Goal: Information Seeking & Learning: Learn about a topic

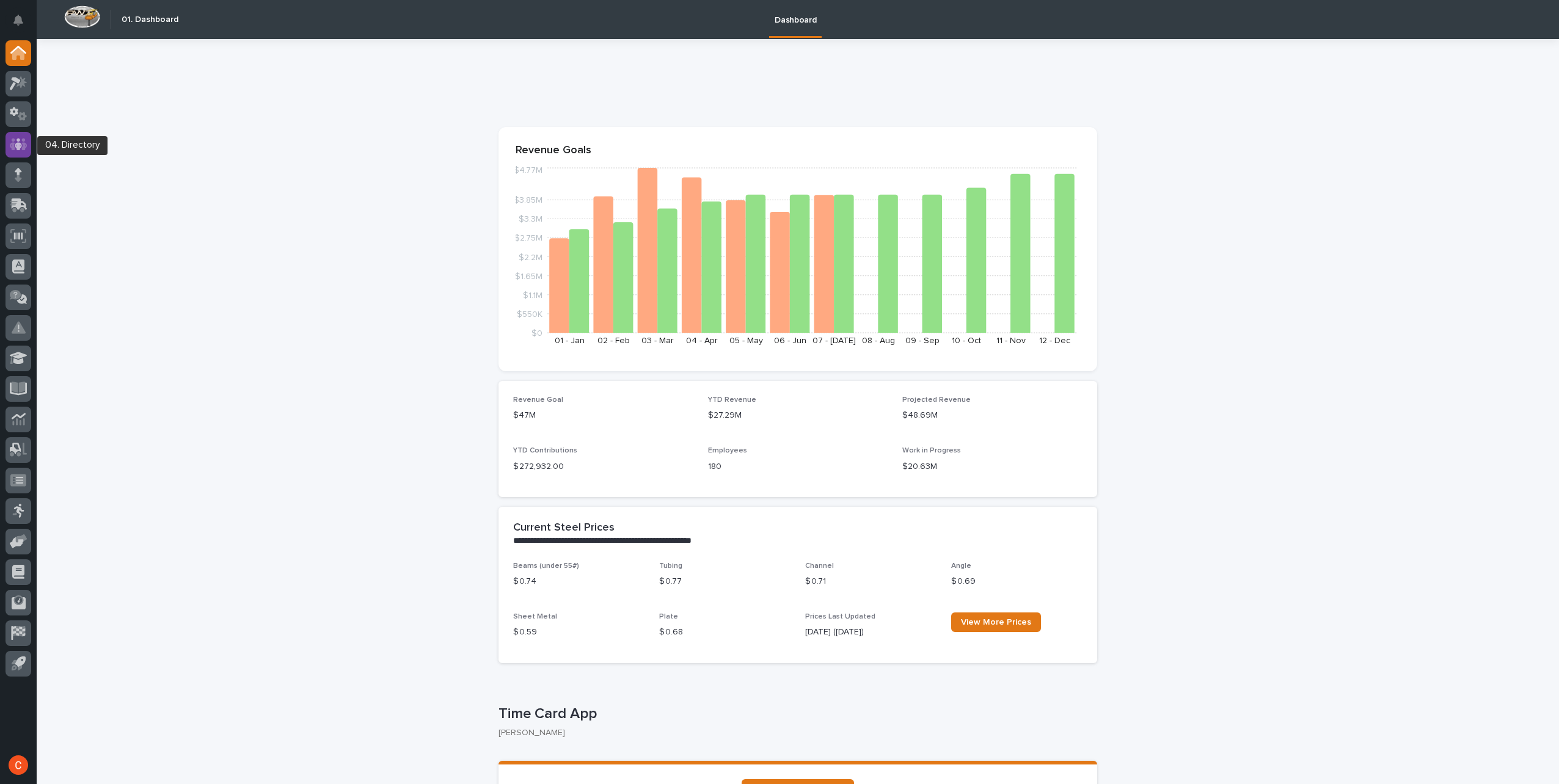
click at [18, 143] on icon at bounding box center [18, 144] width 7 height 12
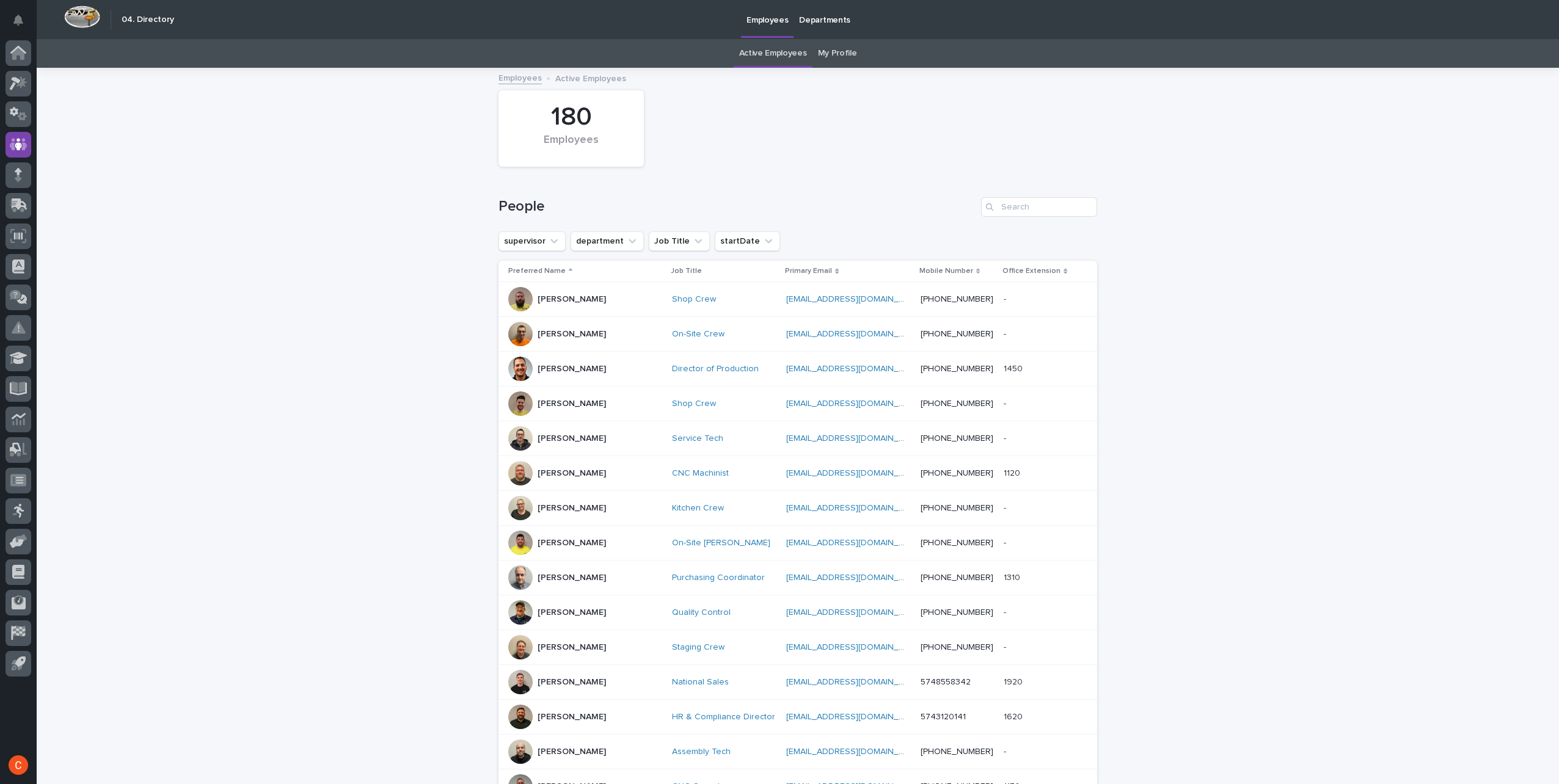
click at [837, 50] on link "My Profile" at bounding box center [837, 53] width 39 height 29
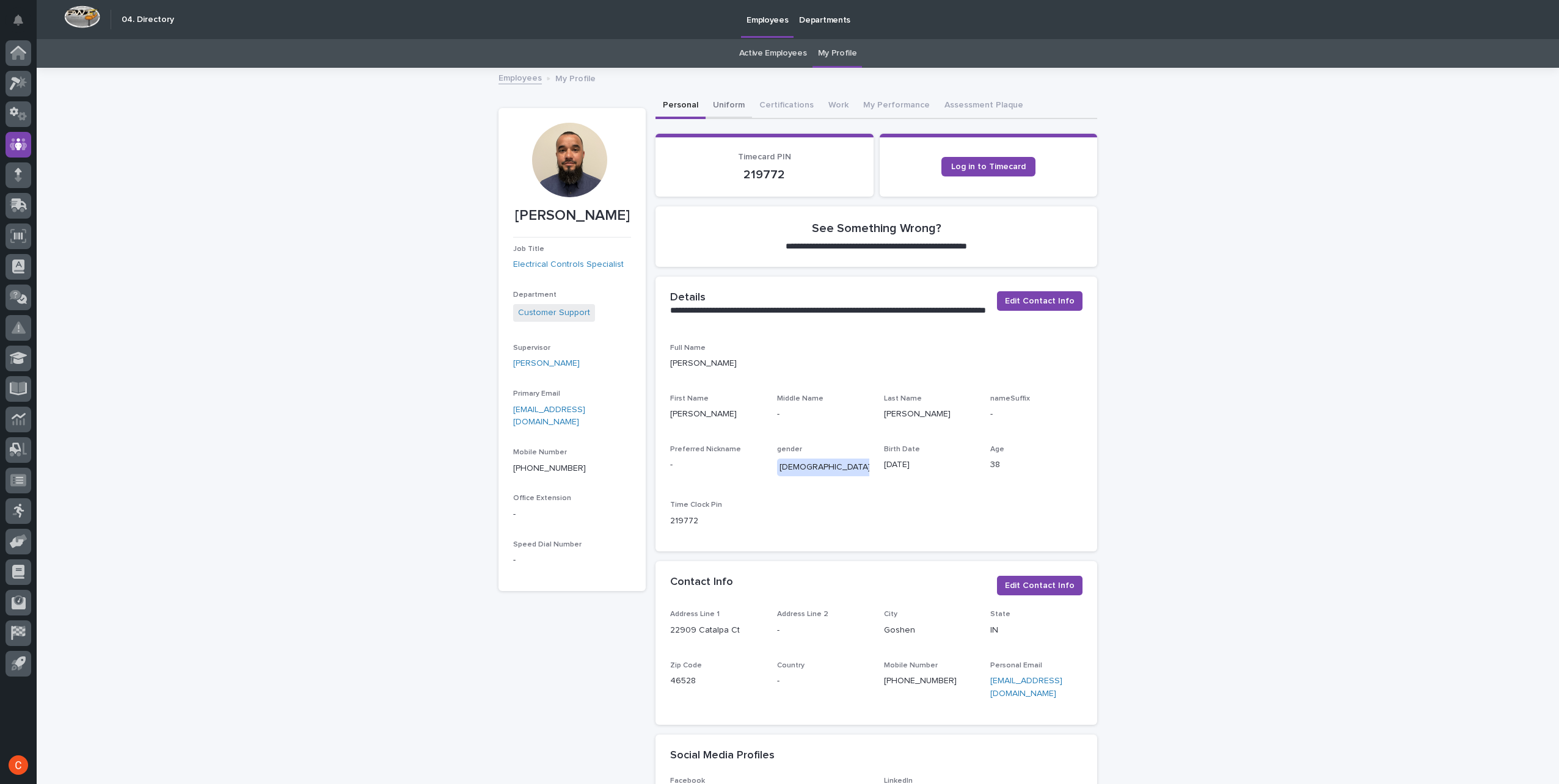
click at [720, 104] on button "Uniform" at bounding box center [729, 107] width 46 height 26
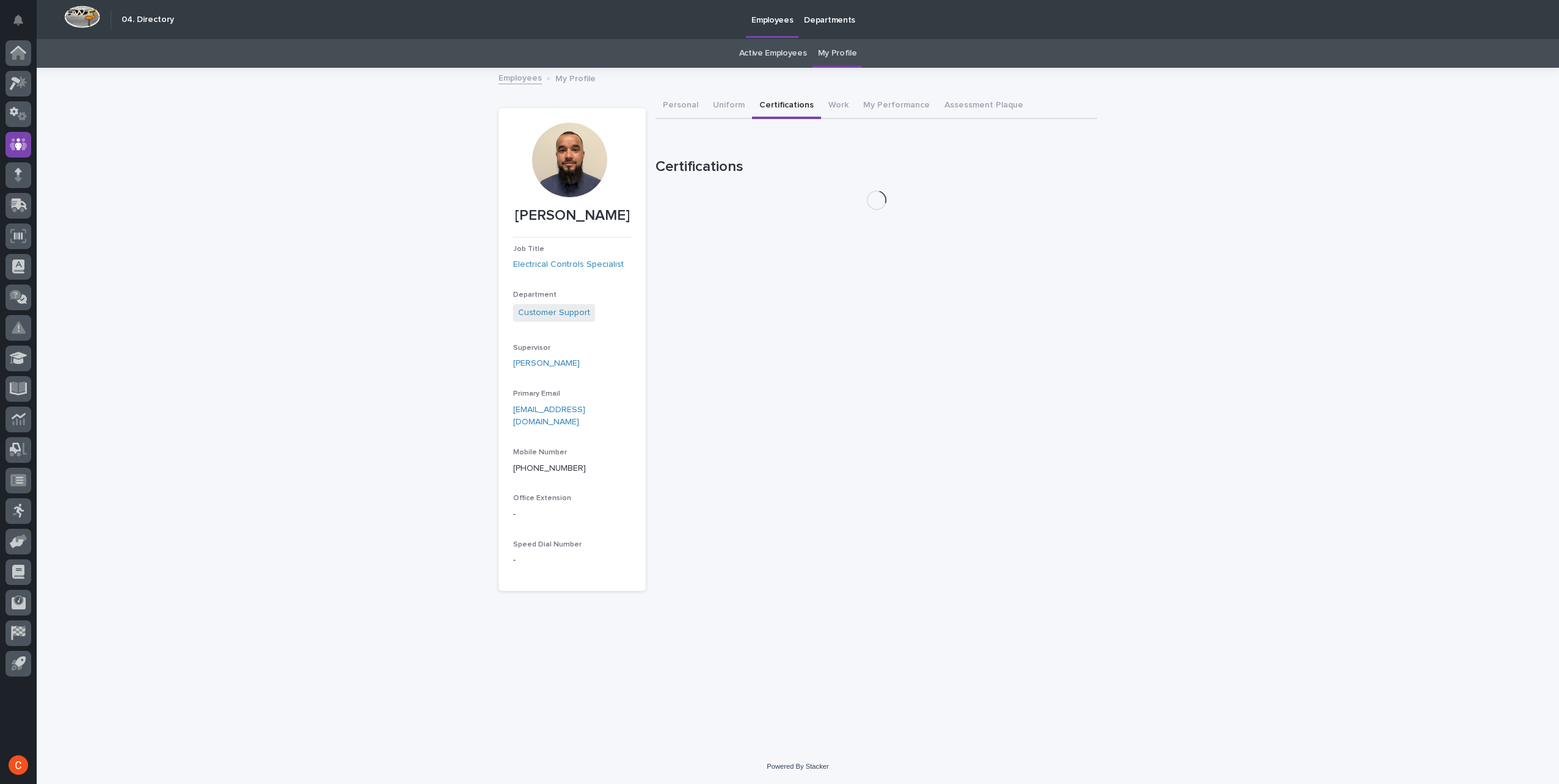
click at [762, 103] on button "Certifications" at bounding box center [786, 107] width 69 height 26
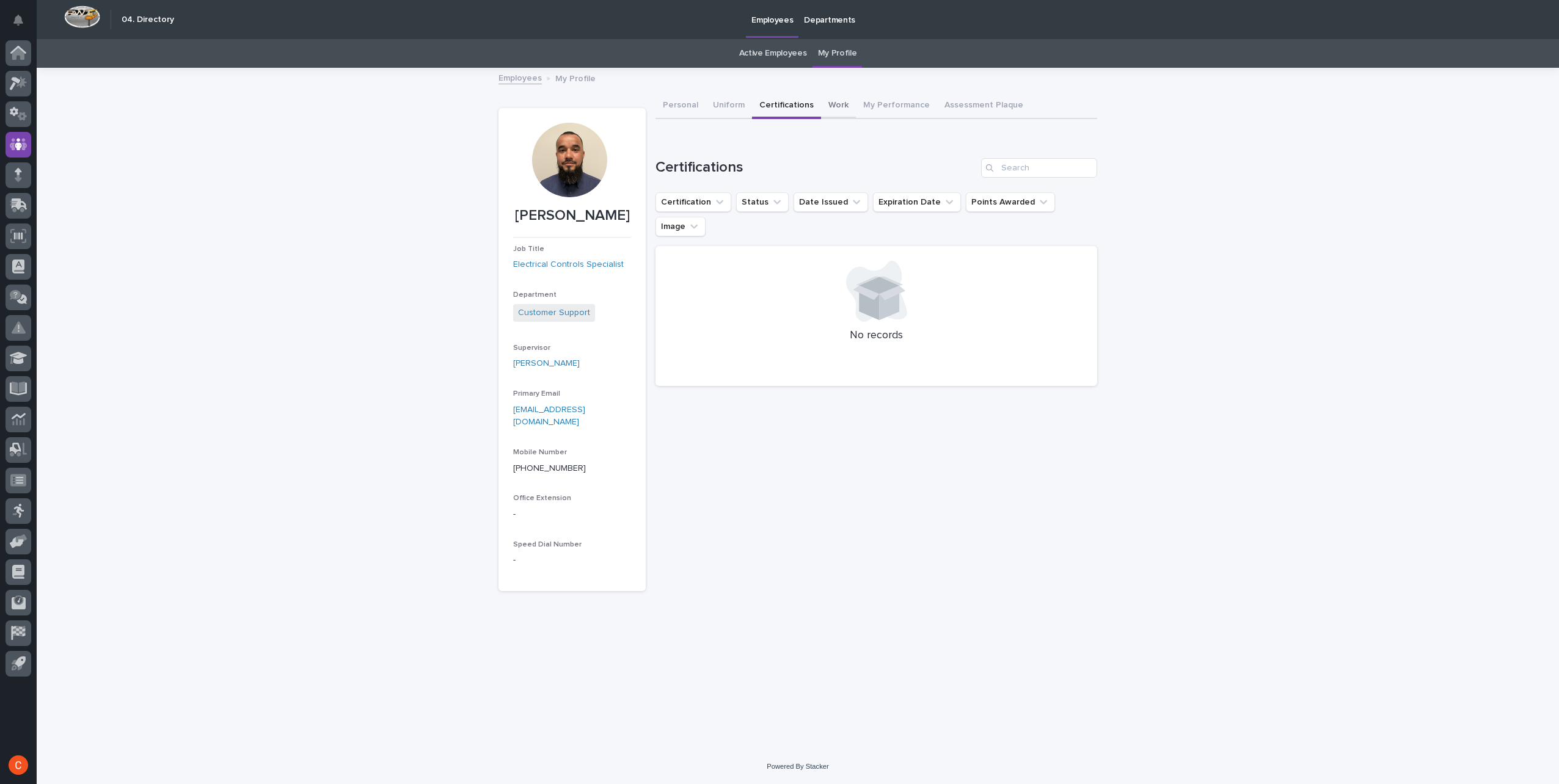
click at [821, 107] on button "Work" at bounding box center [838, 107] width 35 height 26
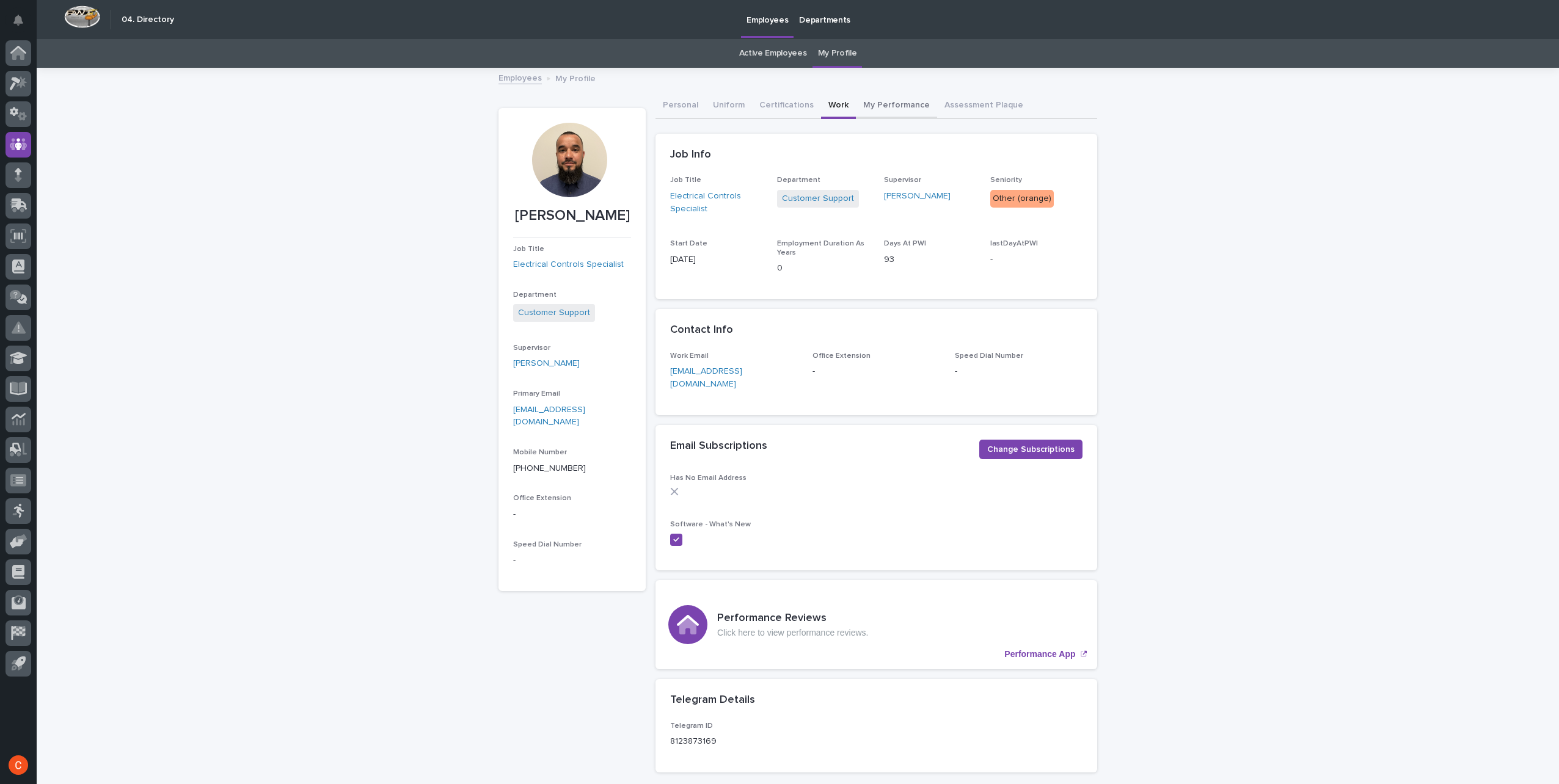
click at [873, 103] on button "My Performance" at bounding box center [897, 107] width 81 height 26
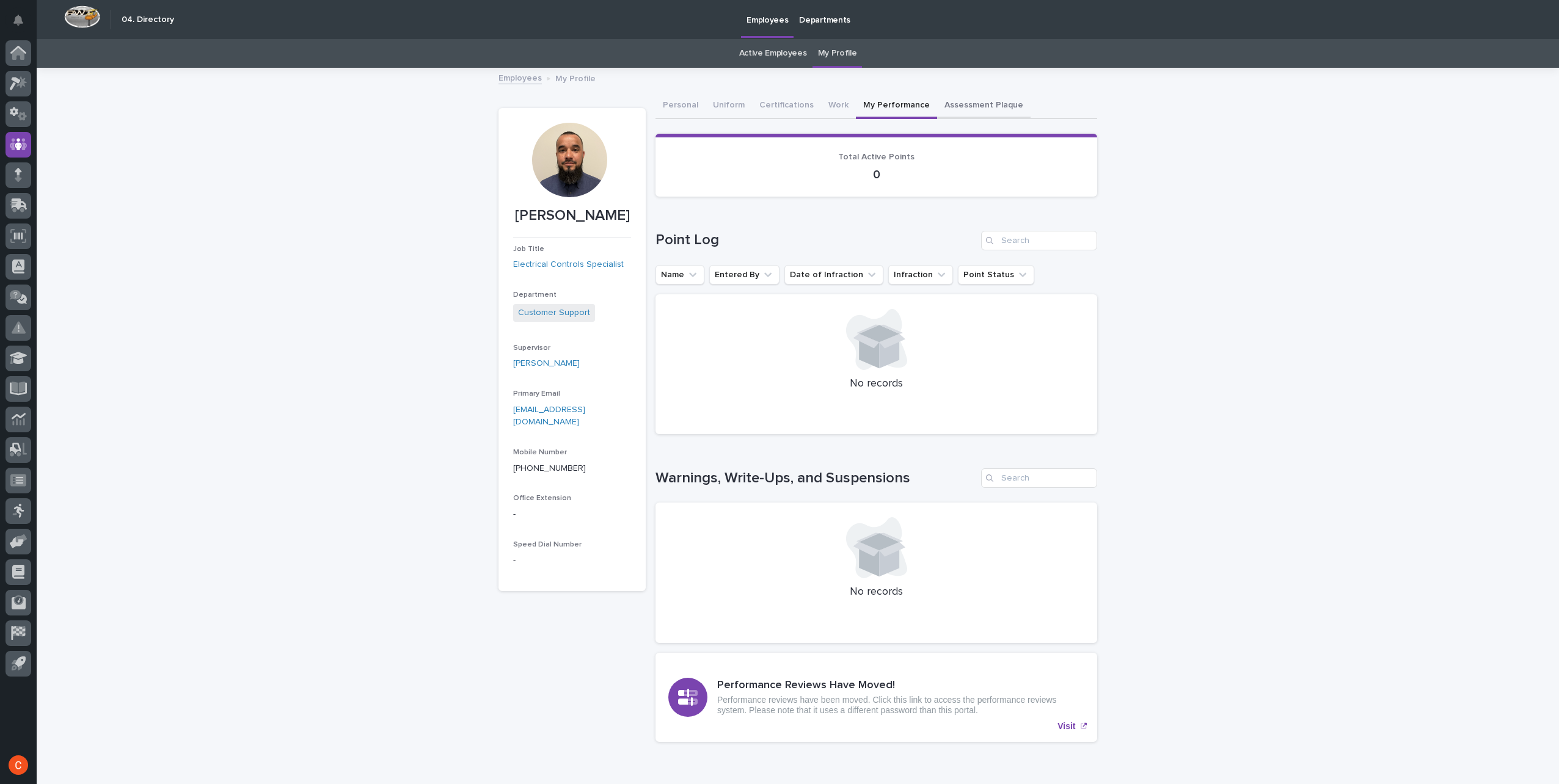
click at [956, 106] on button "Assessment Plaque" at bounding box center [984, 107] width 94 height 26
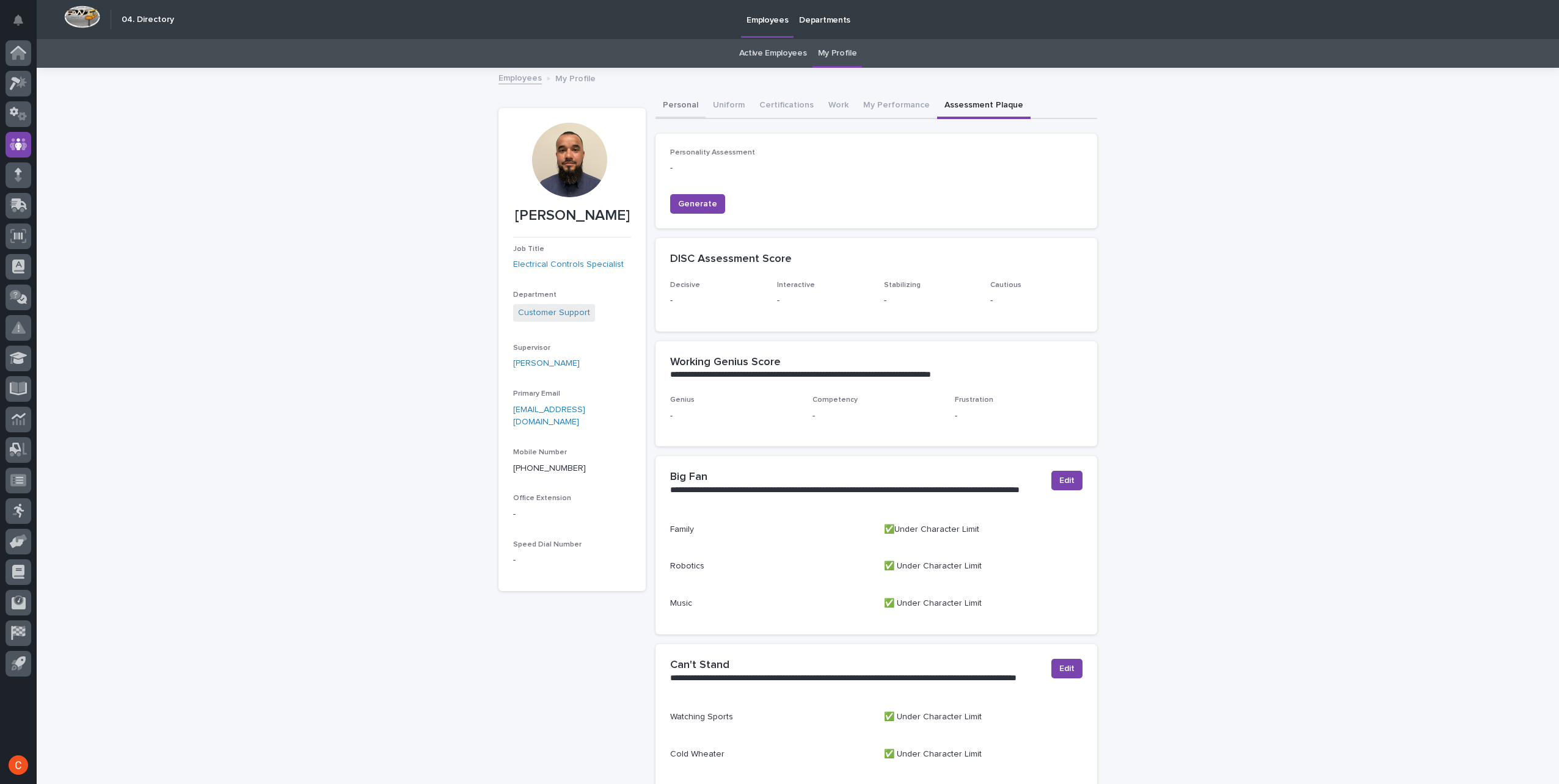
click at [673, 106] on button "Personal" at bounding box center [680, 107] width 50 height 26
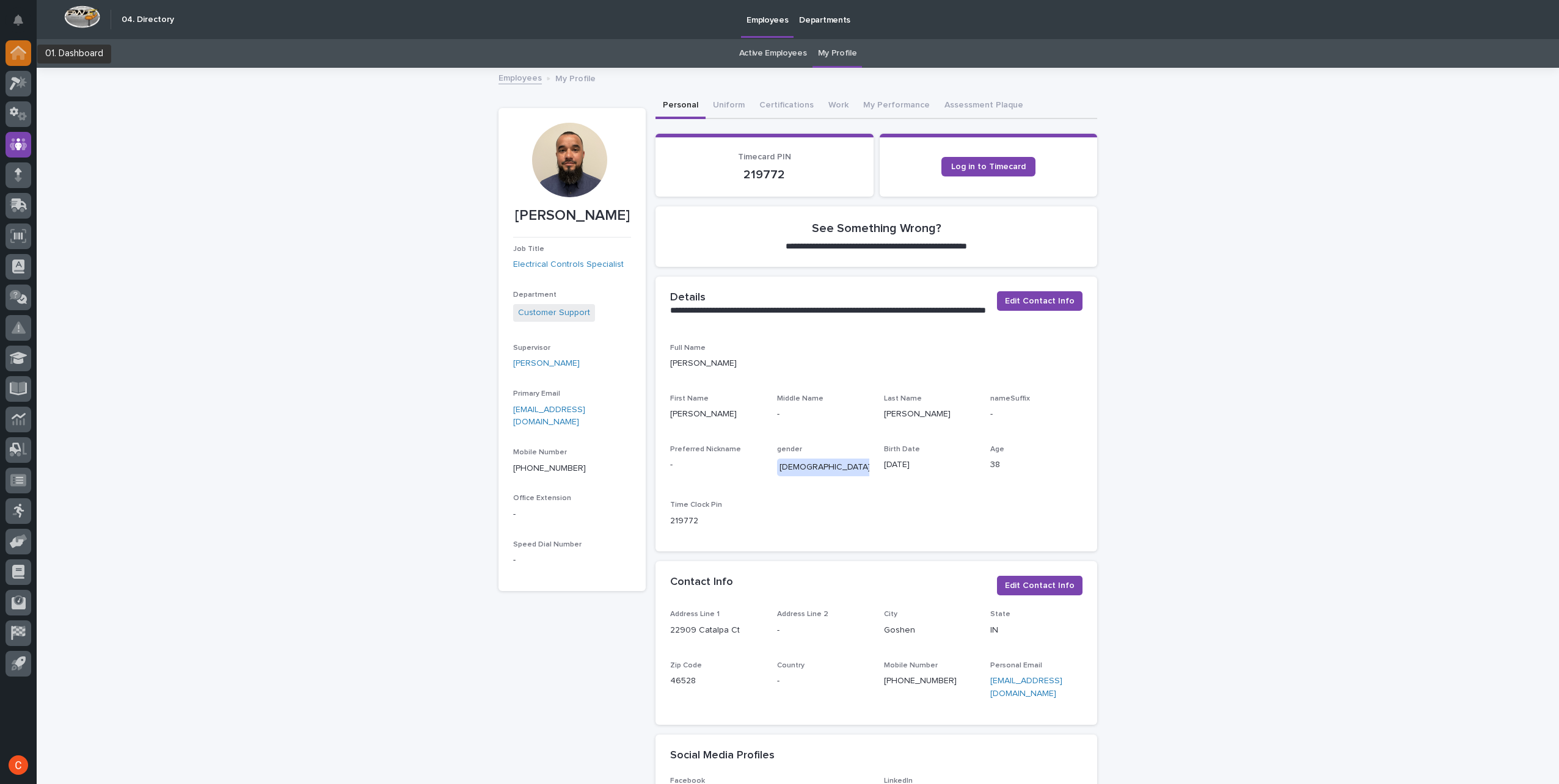
click at [21, 48] on icon at bounding box center [18, 53] width 16 height 14
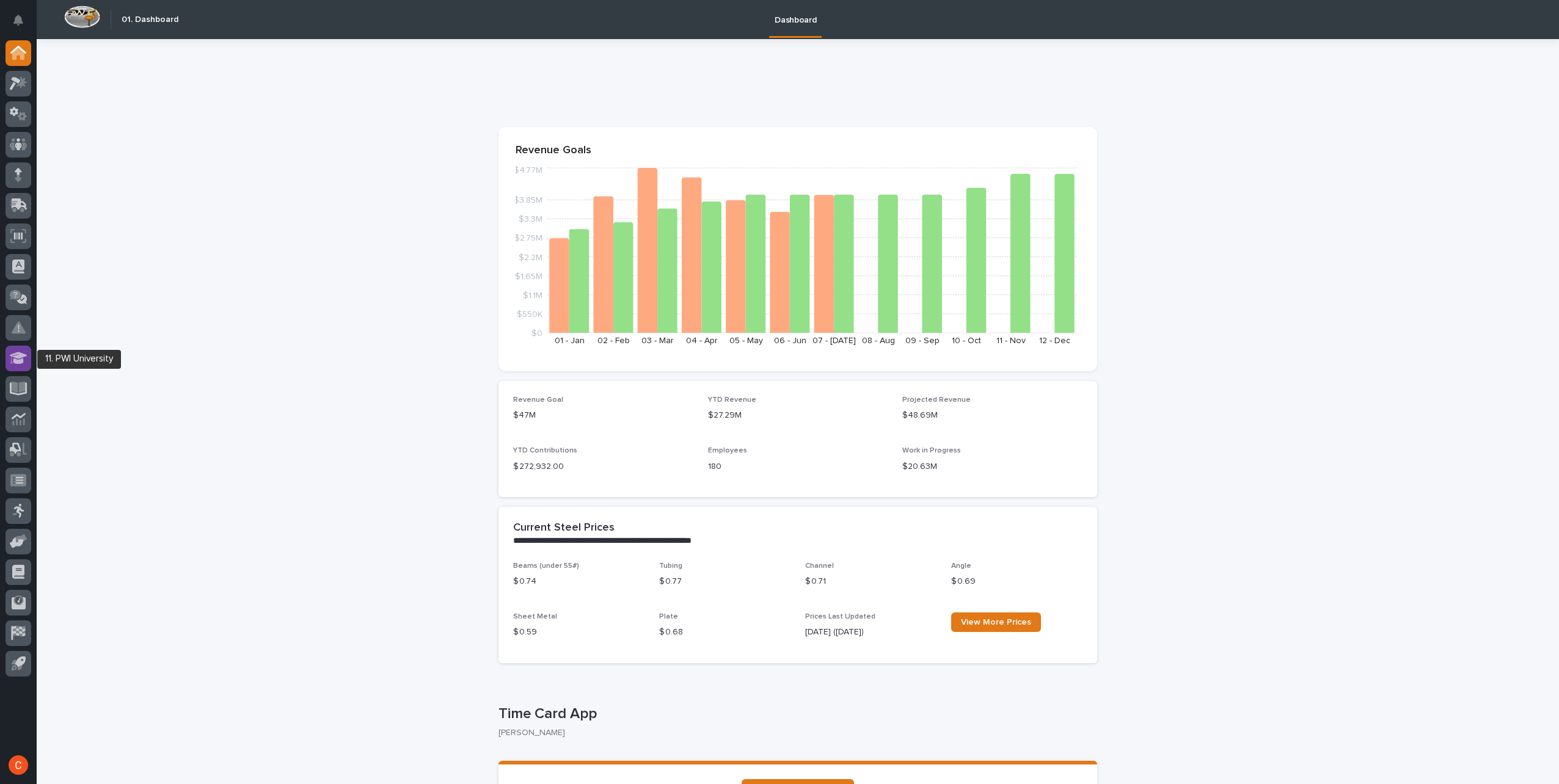
click at [23, 358] on icon at bounding box center [19, 359] width 18 height 14
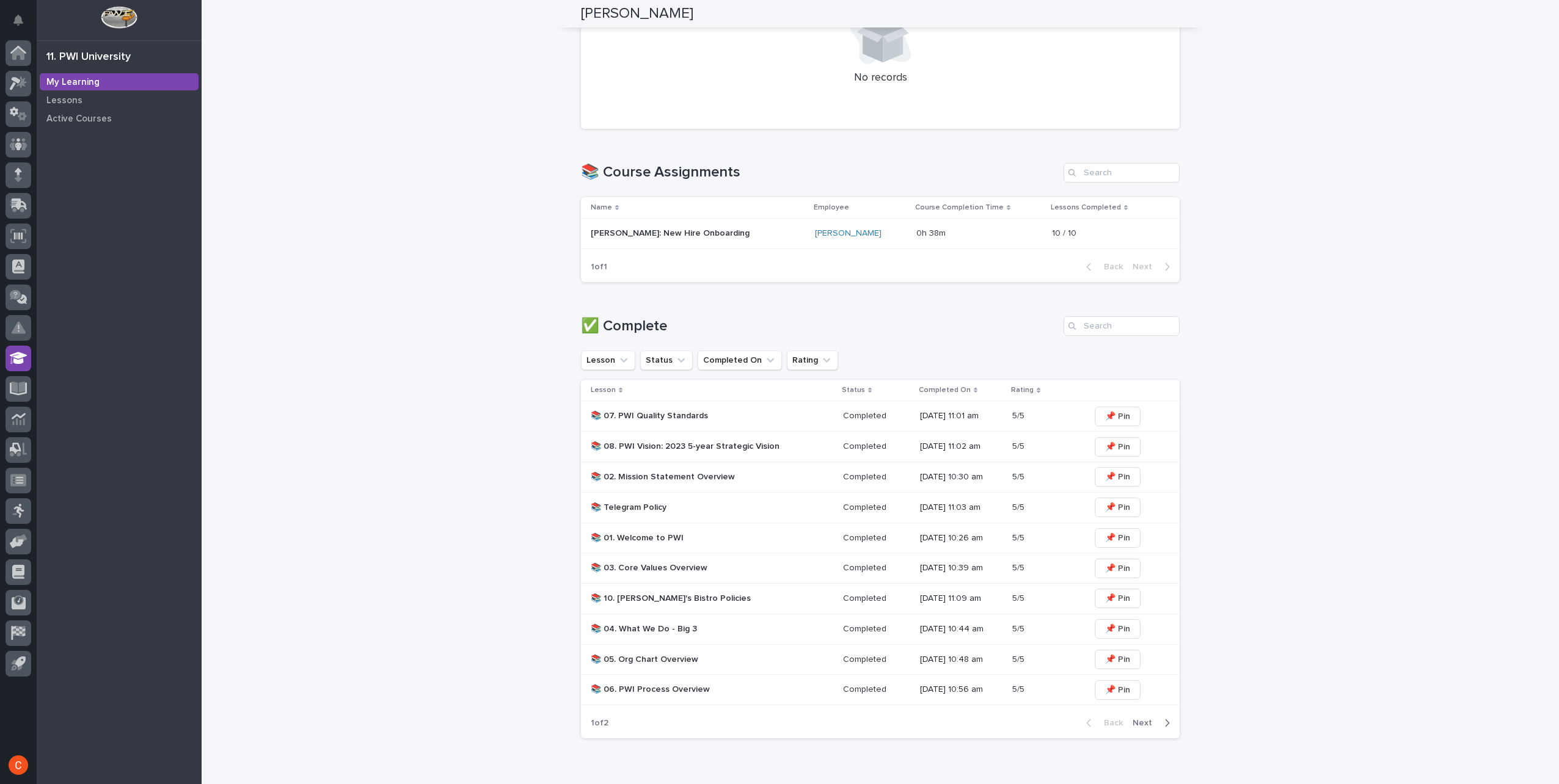
scroll to position [305, 0]
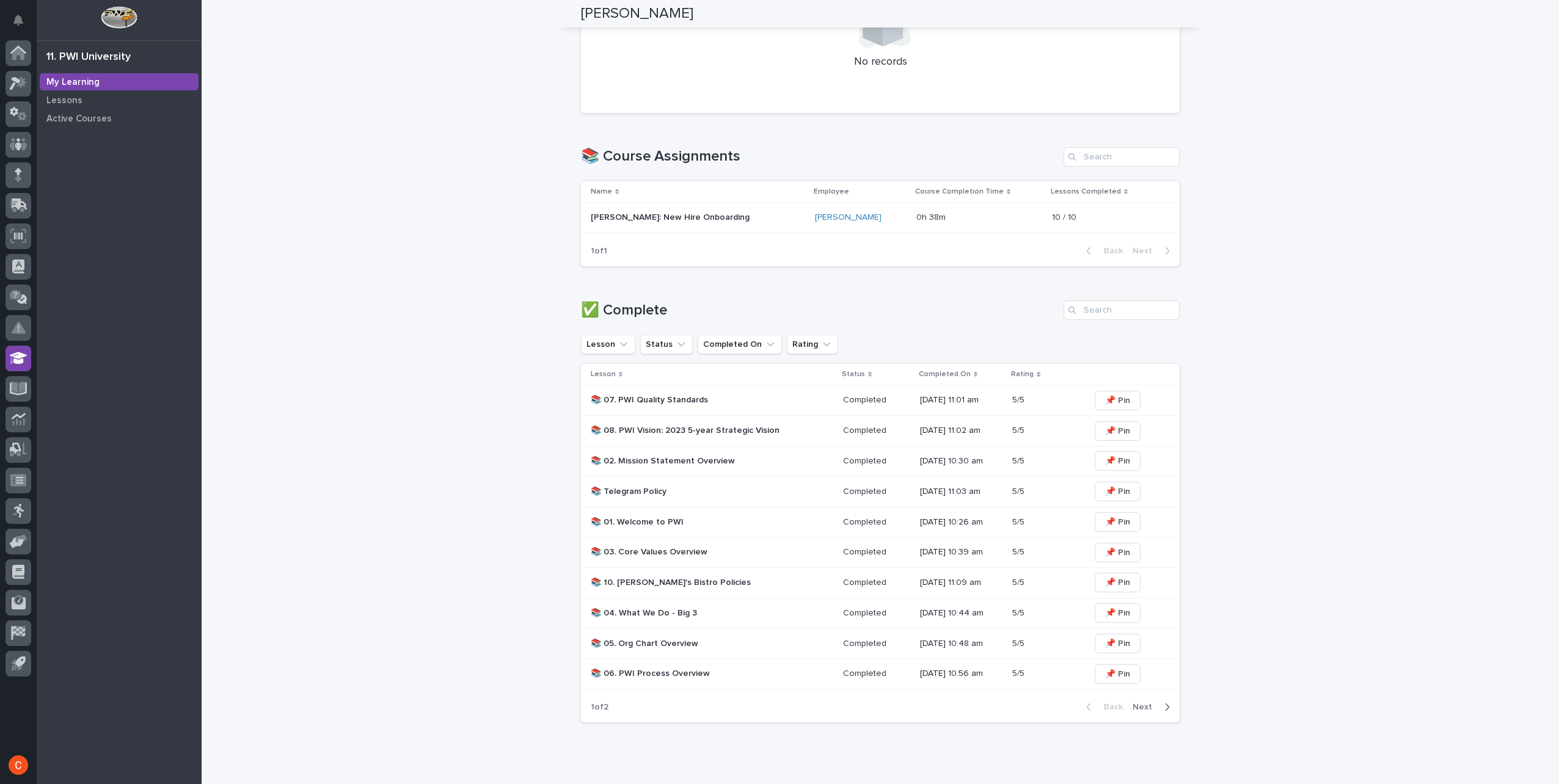
click at [1146, 708] on span "Next" at bounding box center [1146, 708] width 27 height 9
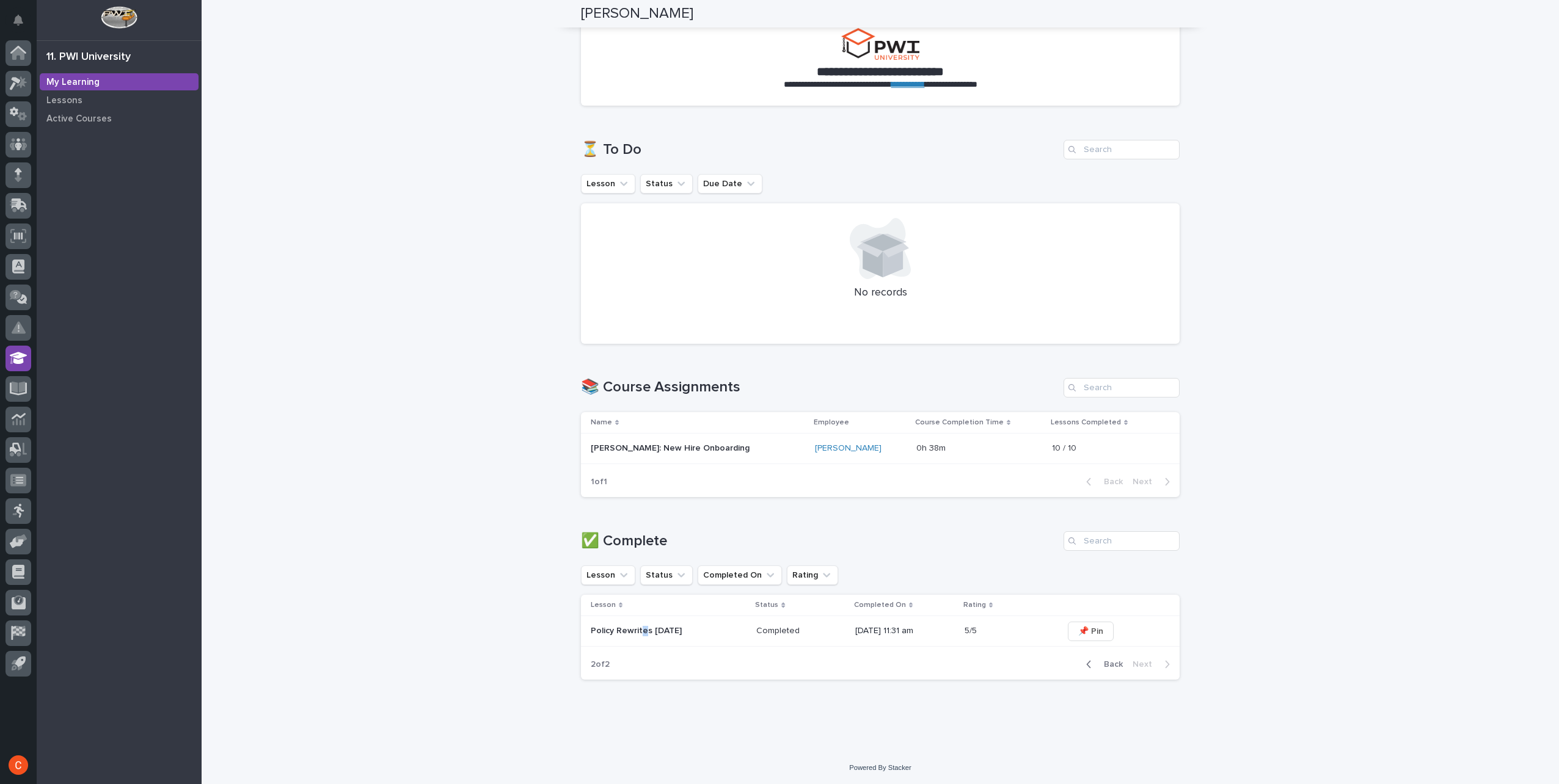
click at [639, 629] on p "Policy Rewrites [DATE]" at bounding box center [668, 631] width 156 height 10
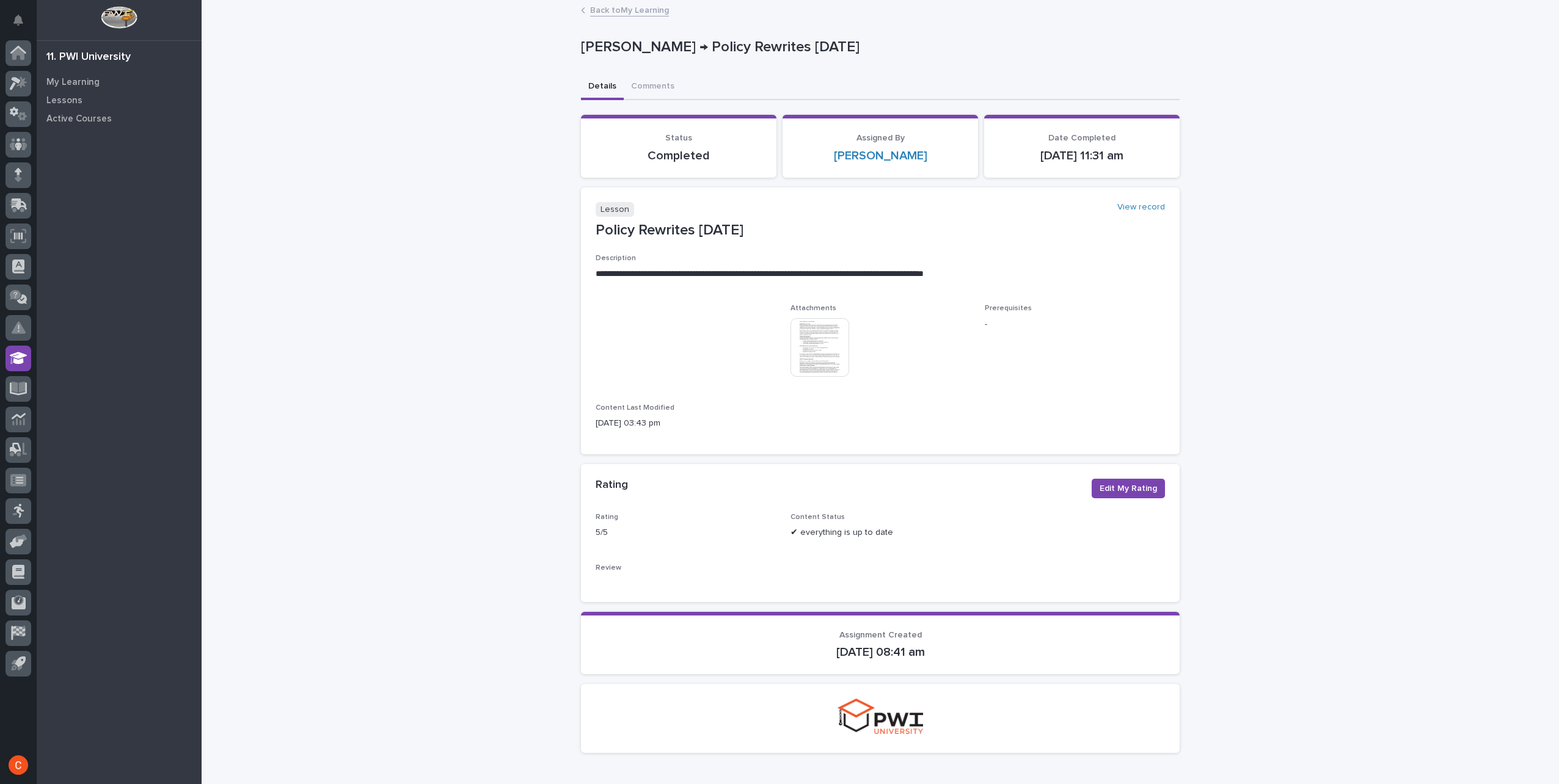
click at [804, 341] on img at bounding box center [819, 347] width 58 height 58
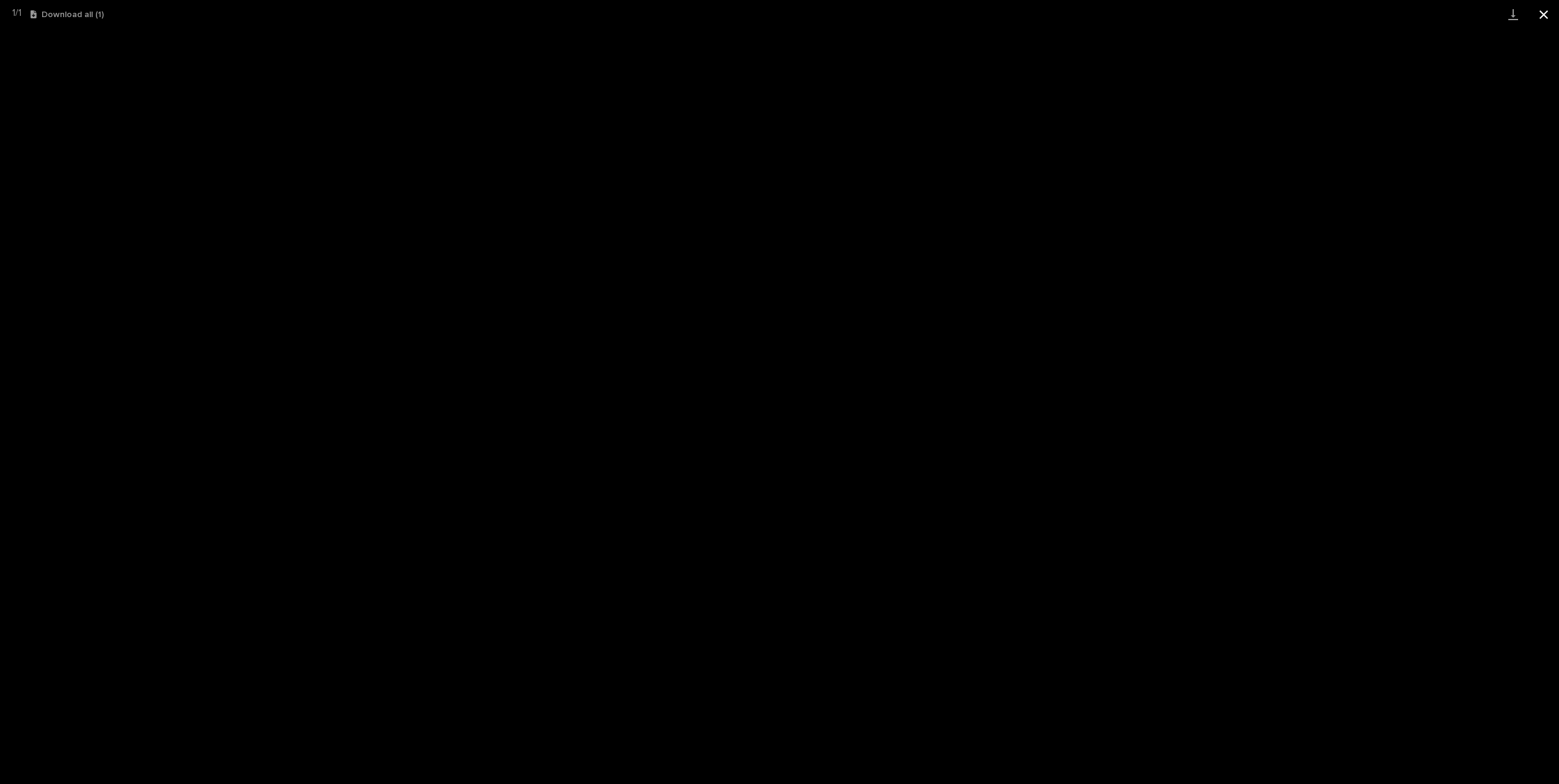
click at [1550, 18] on button "Close gallery" at bounding box center [1544, 14] width 30 height 29
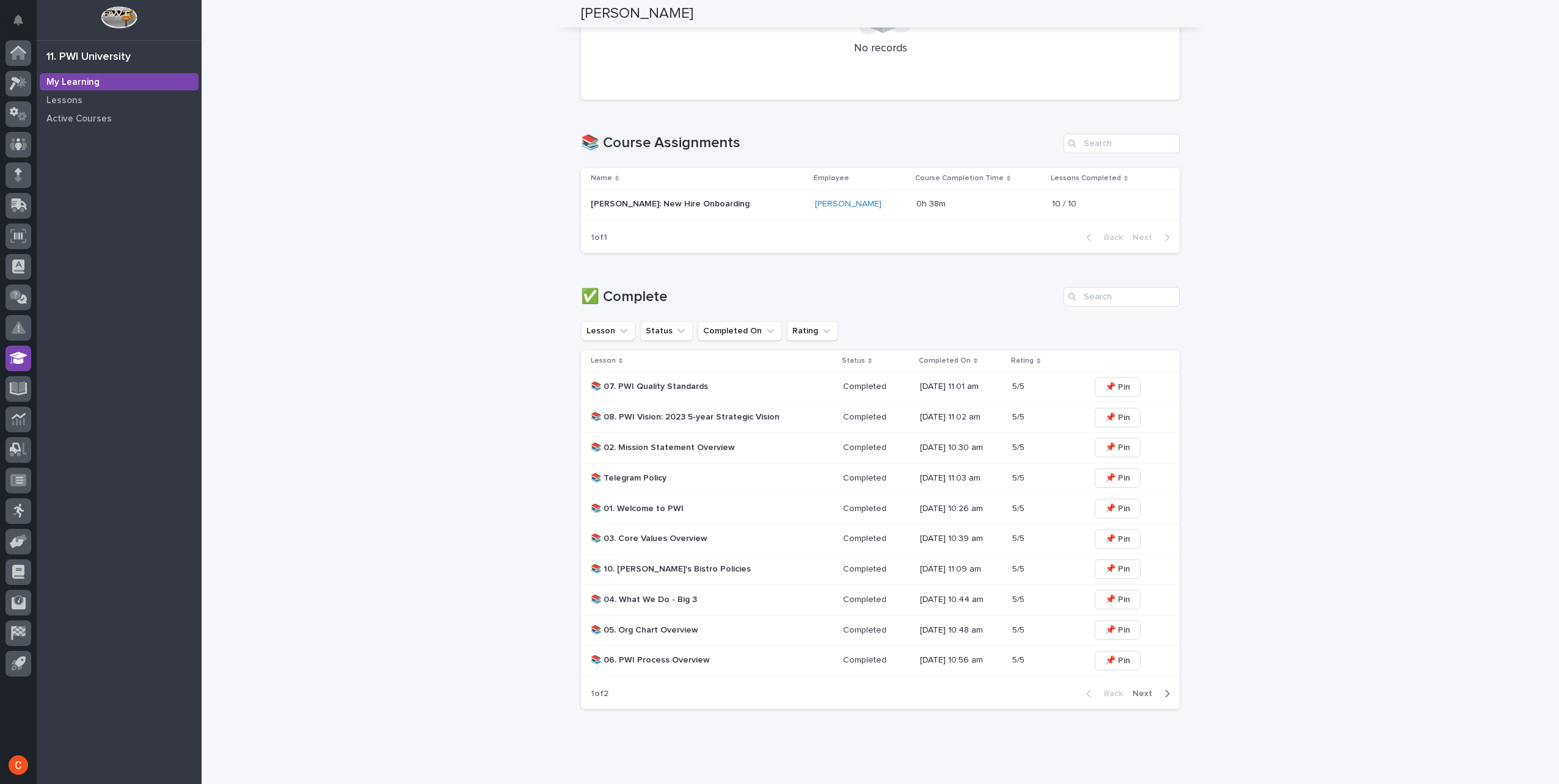
scroll to position [347, 0]
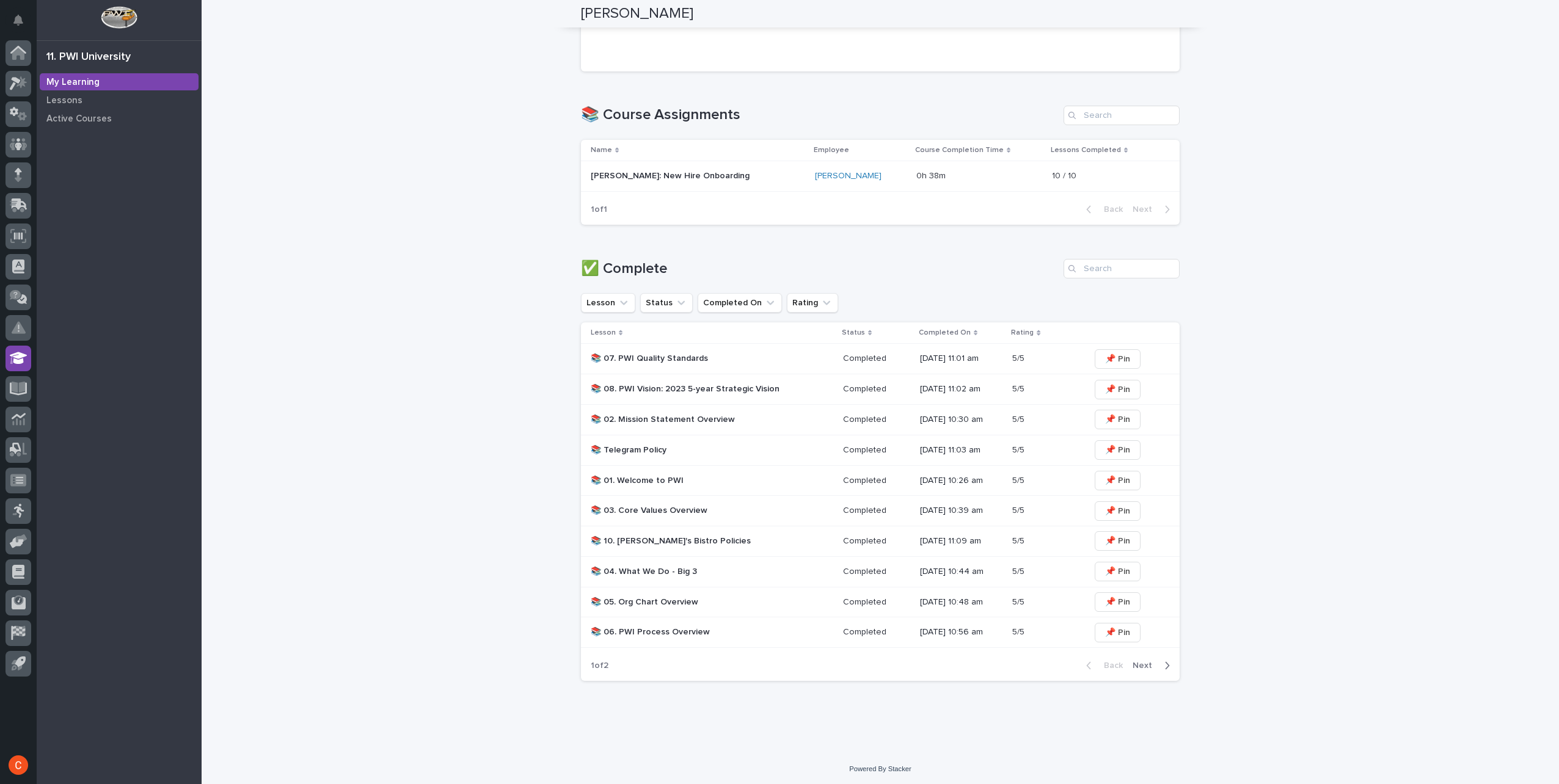
click at [1144, 664] on span "Next" at bounding box center [1146, 666] width 27 height 9
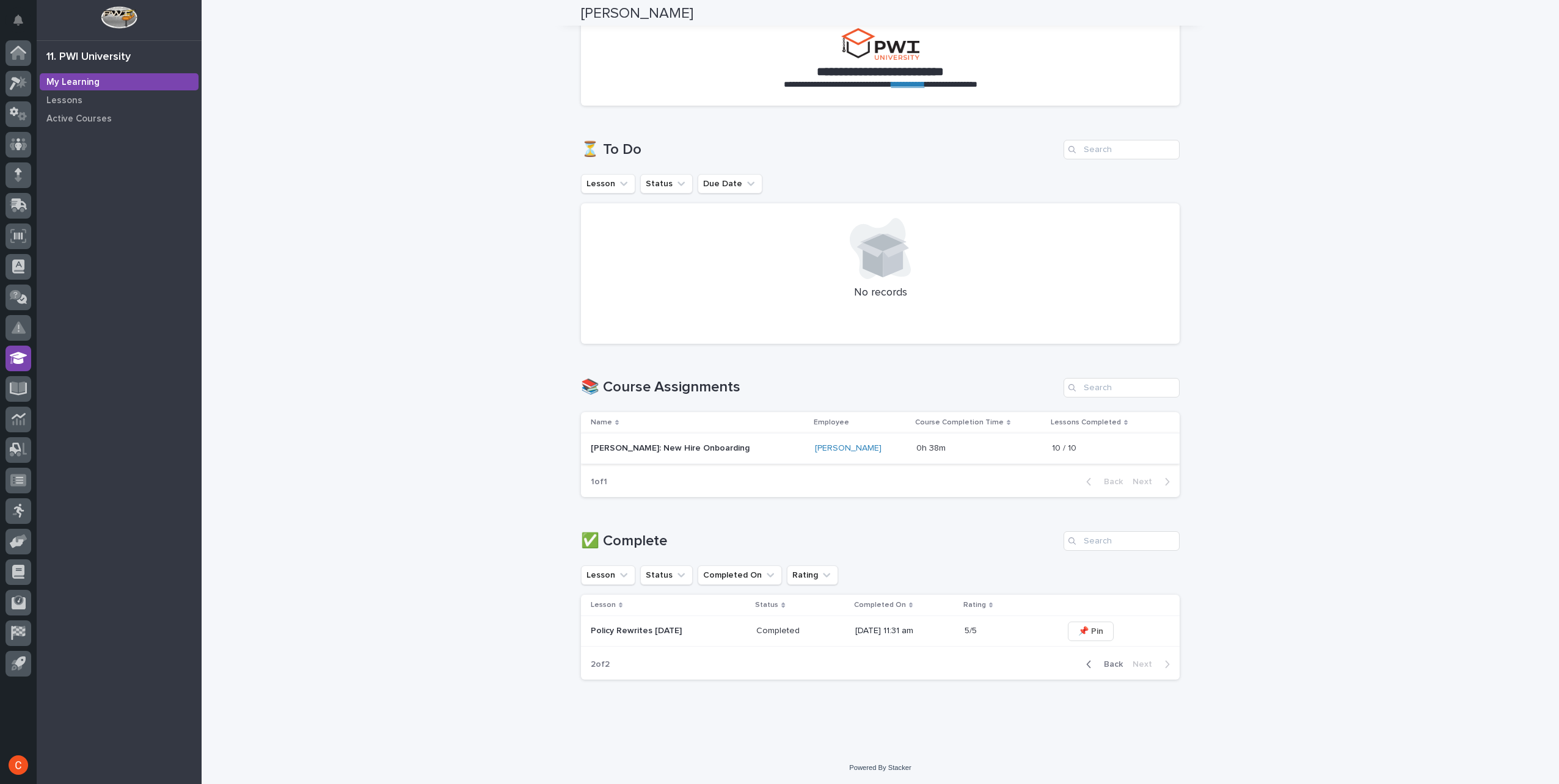
scroll to position [0, 0]
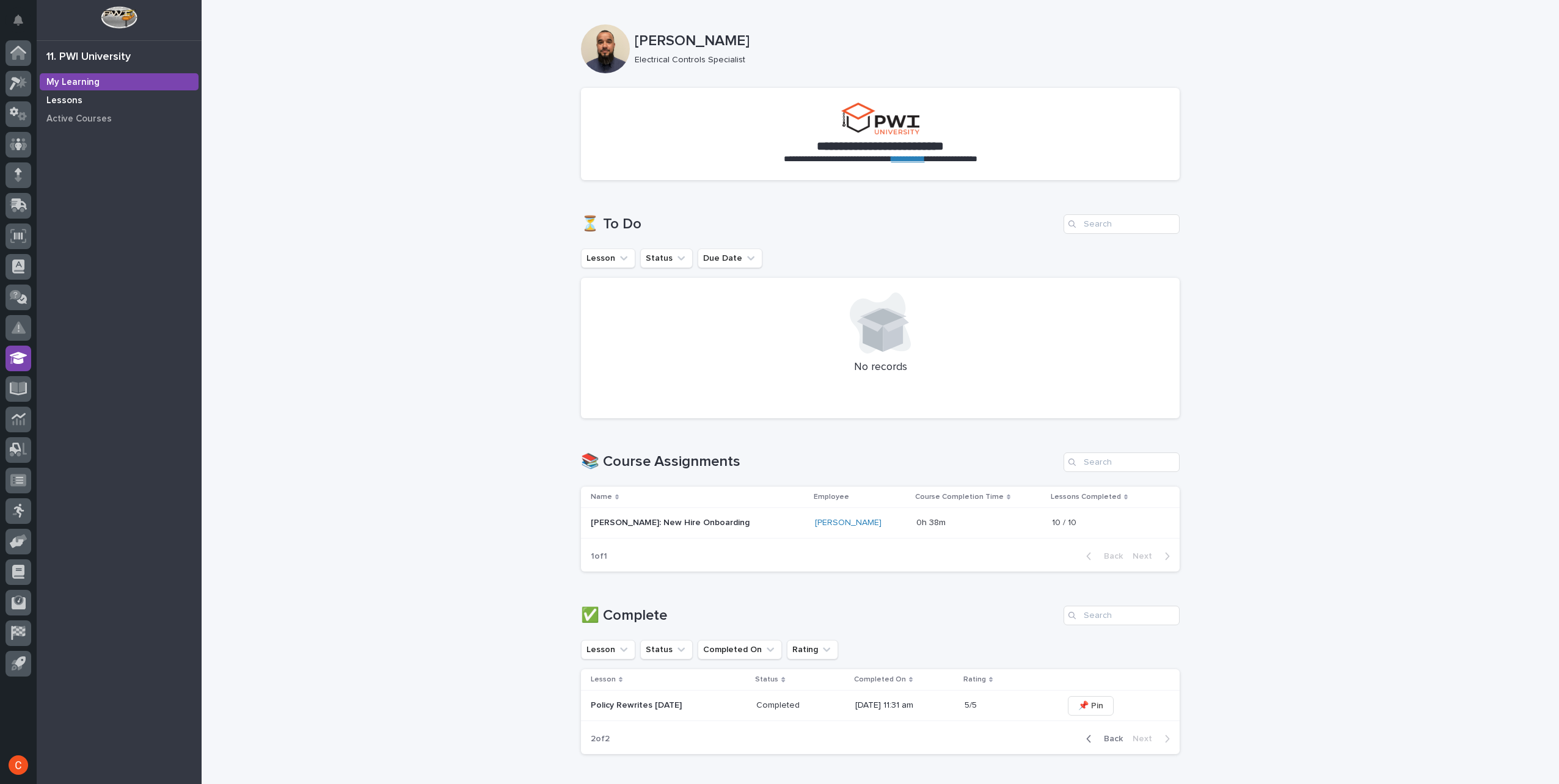
click at [63, 97] on p "Lessons" at bounding box center [64, 100] width 36 height 11
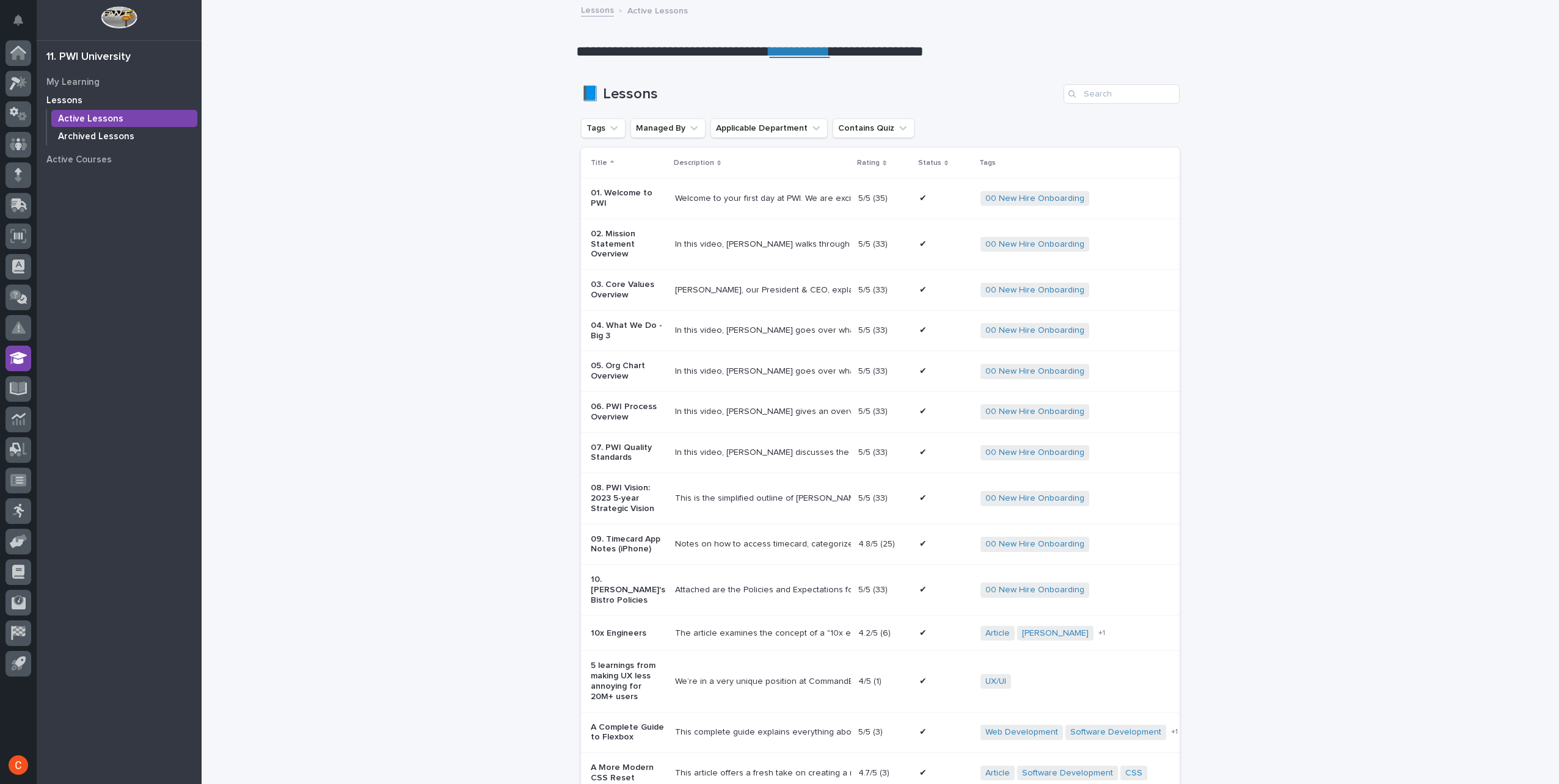
click at [86, 133] on p "Archived Lessons" at bounding box center [96, 136] width 76 height 11
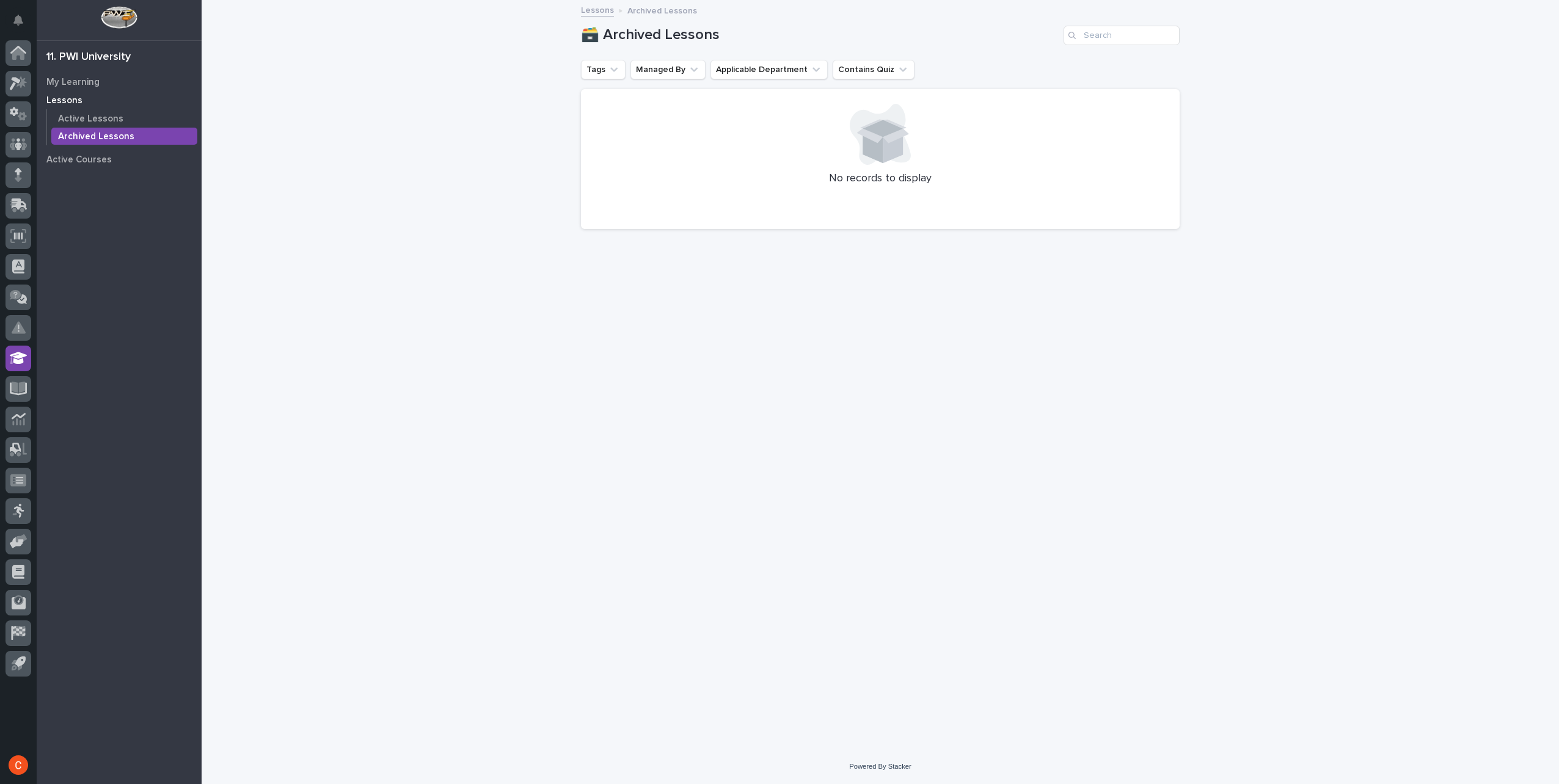
click at [73, 105] on p "Lessons" at bounding box center [64, 100] width 36 height 11
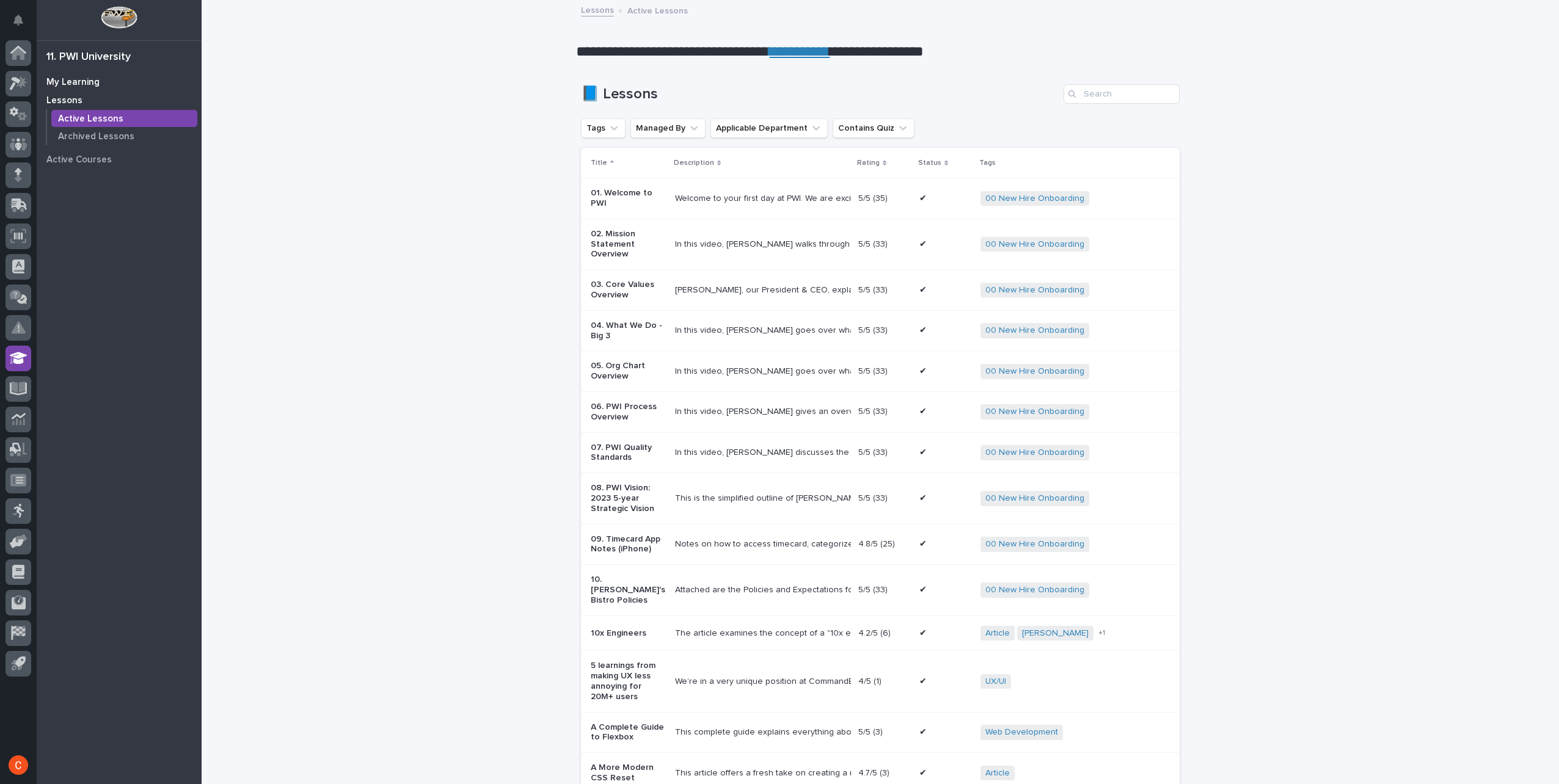
click at [59, 78] on p "My Learning" at bounding box center [73, 82] width 53 height 11
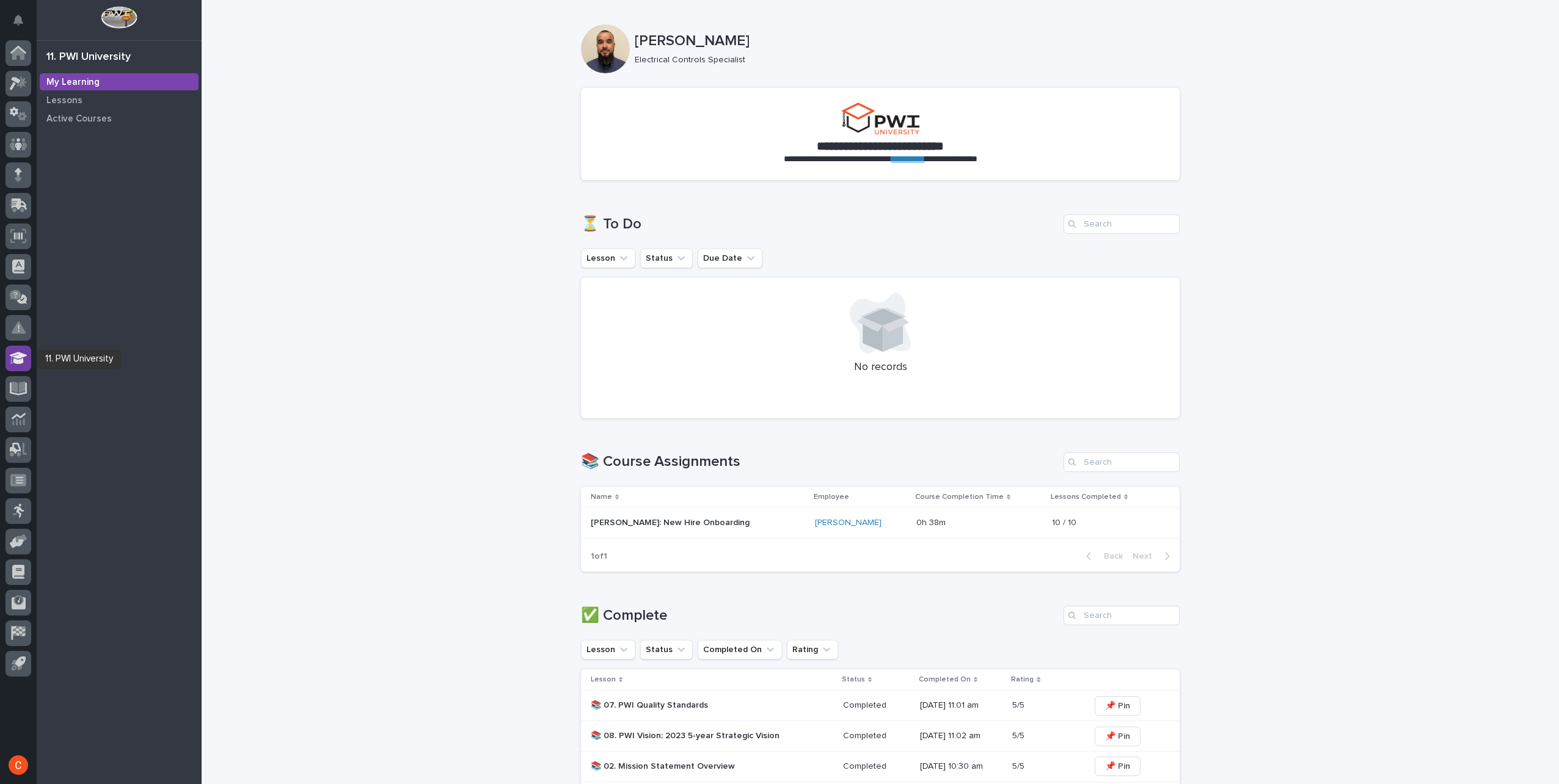
click at [7, 357] on div at bounding box center [19, 359] width 26 height 26
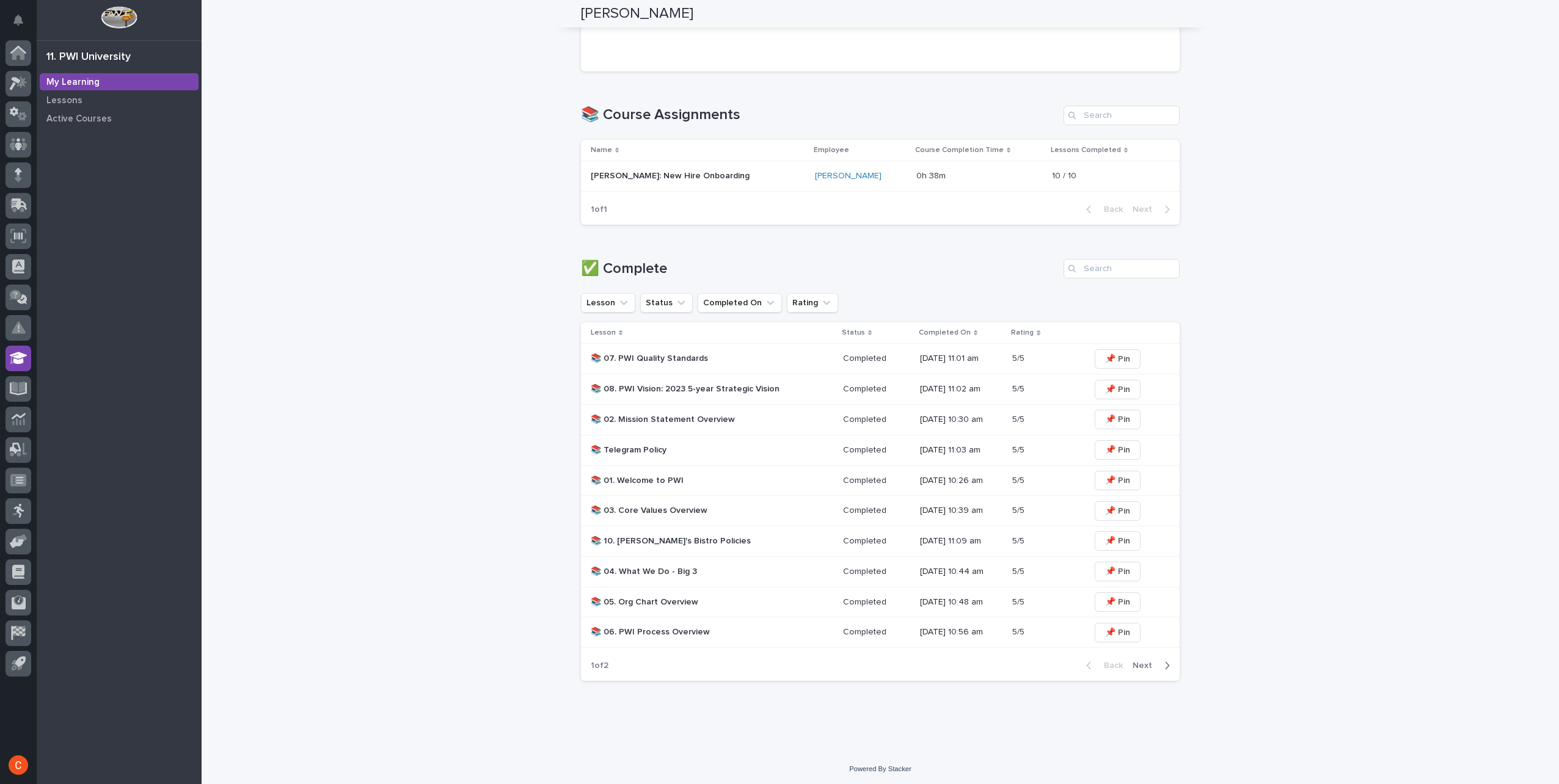
click at [1139, 667] on span "Next" at bounding box center [1146, 666] width 27 height 9
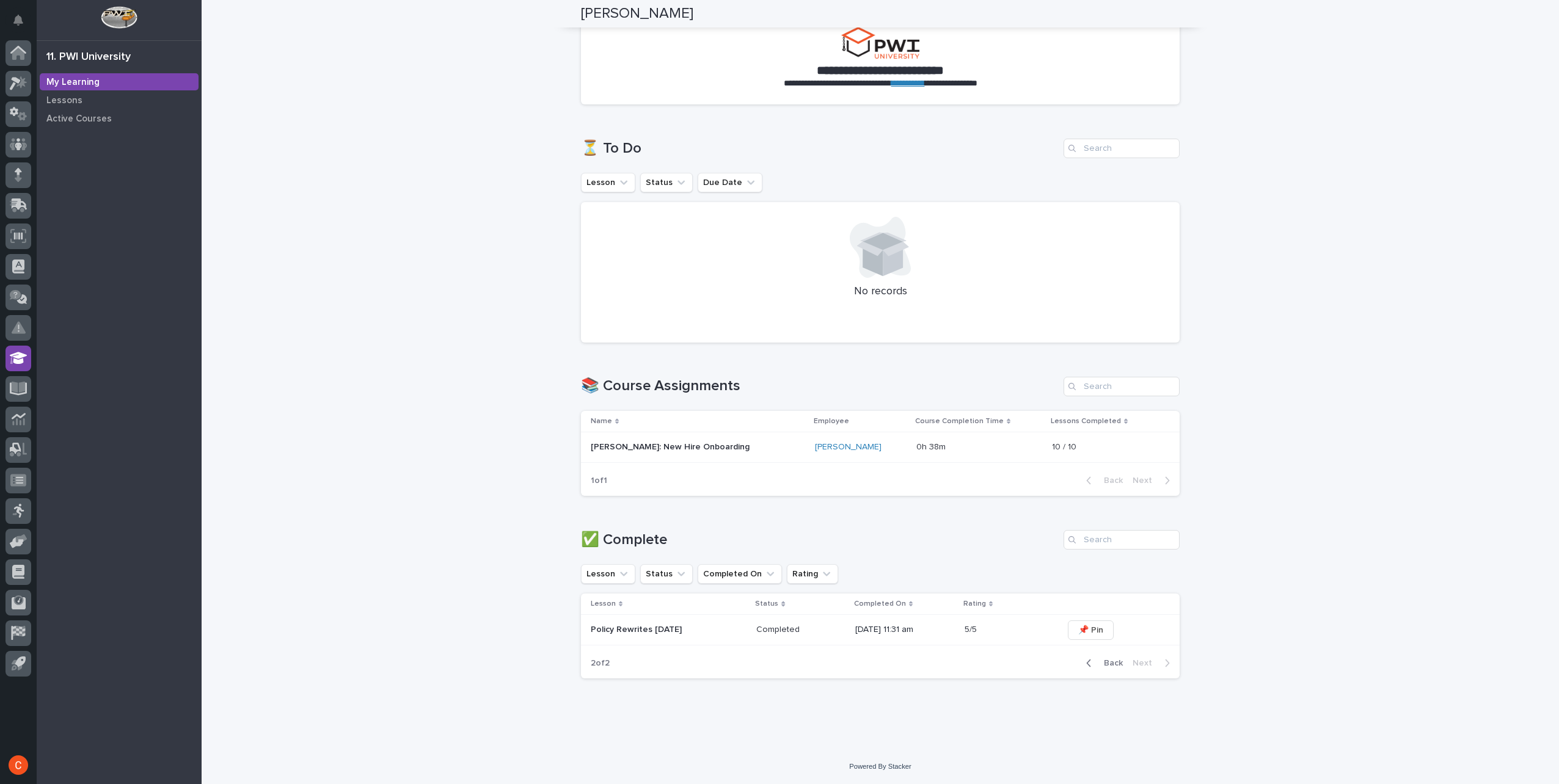
scroll to position [75, 0]
click at [651, 631] on p "Policy Rewrites [DATE]" at bounding box center [668, 631] width 156 height 10
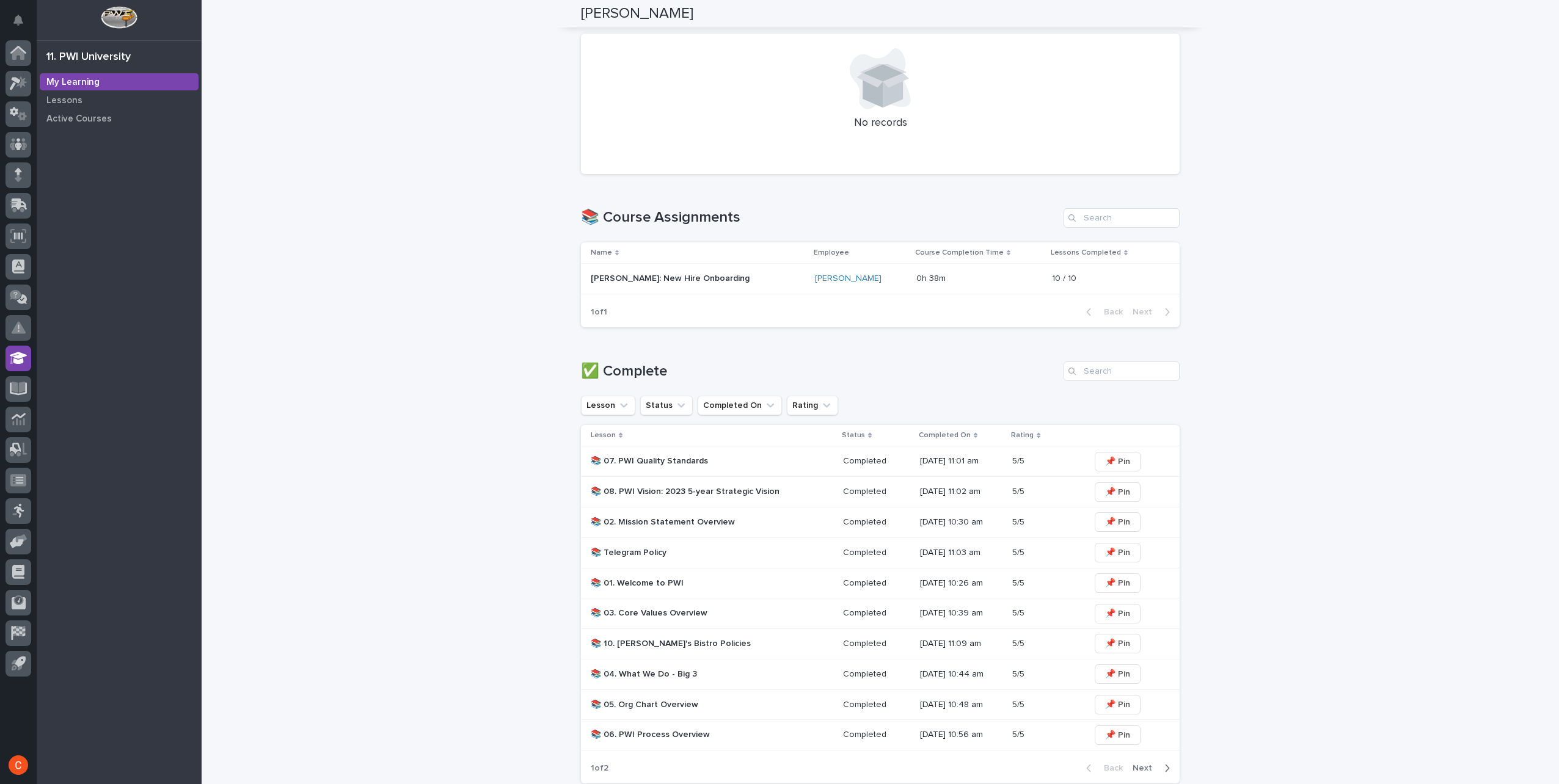
scroll to position [347, 0]
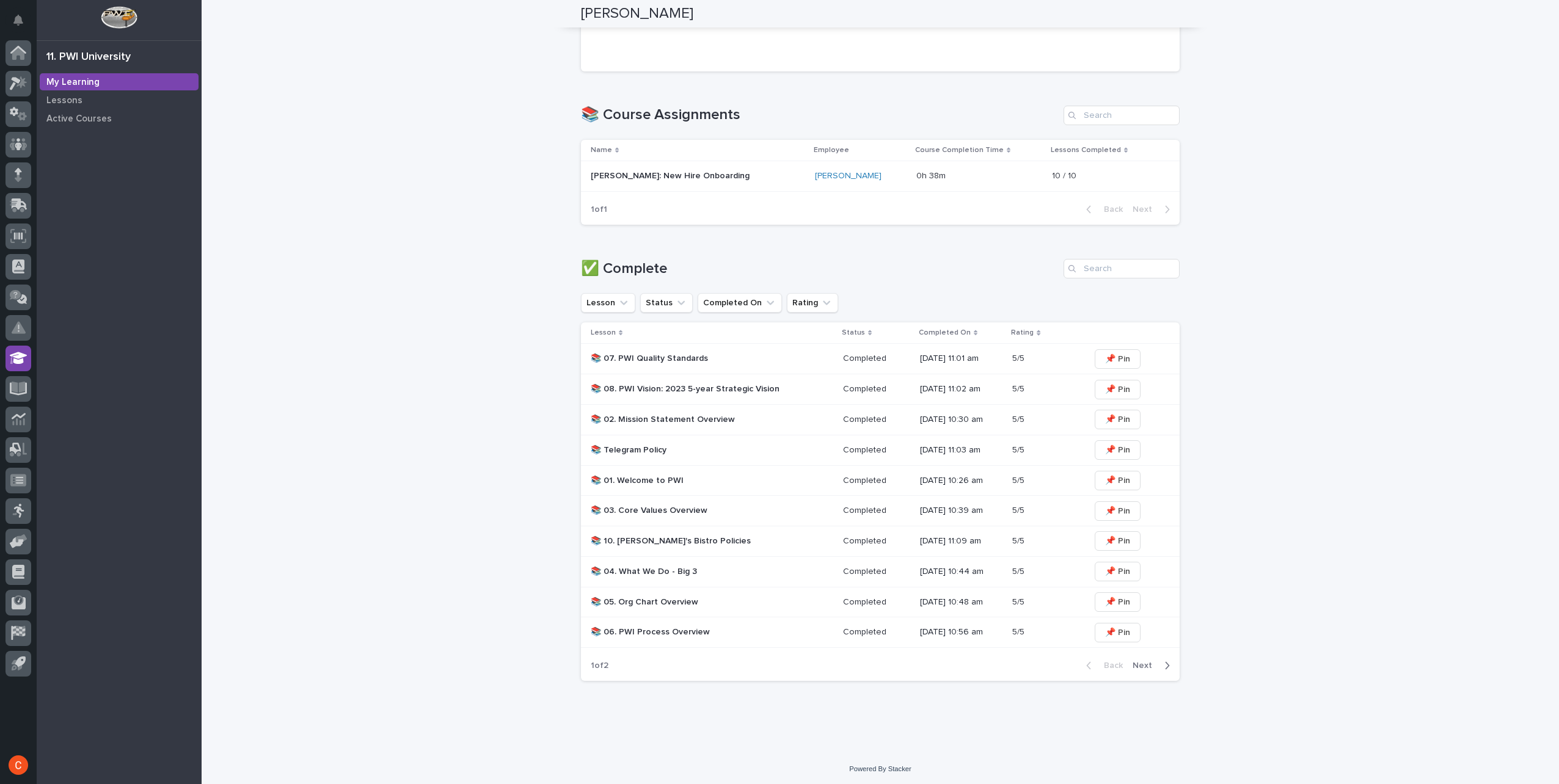
click at [1138, 663] on span "Next" at bounding box center [1146, 666] width 27 height 9
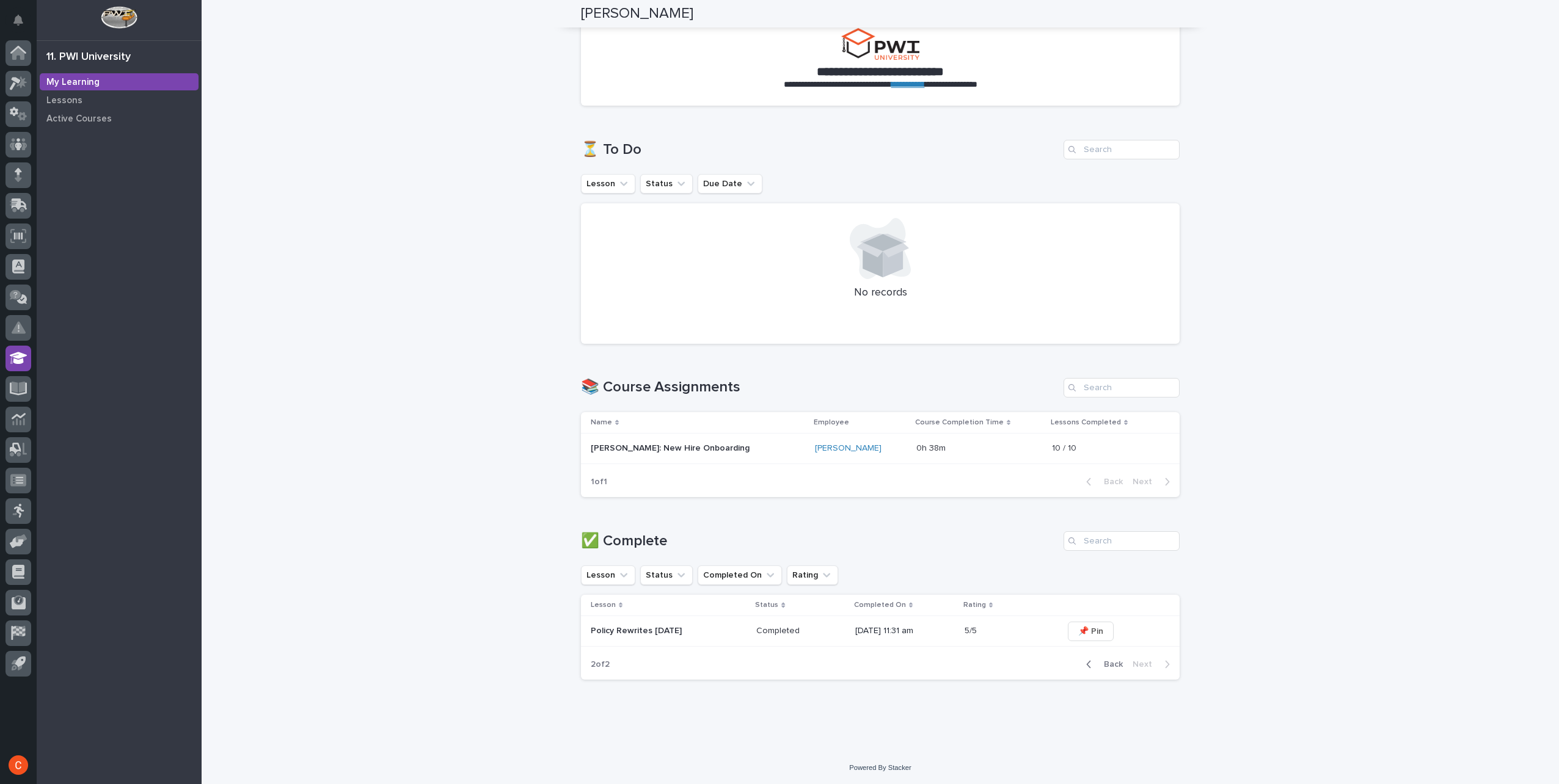
click at [654, 626] on p "Policy Rewrites [DATE]" at bounding box center [668, 631] width 156 height 10
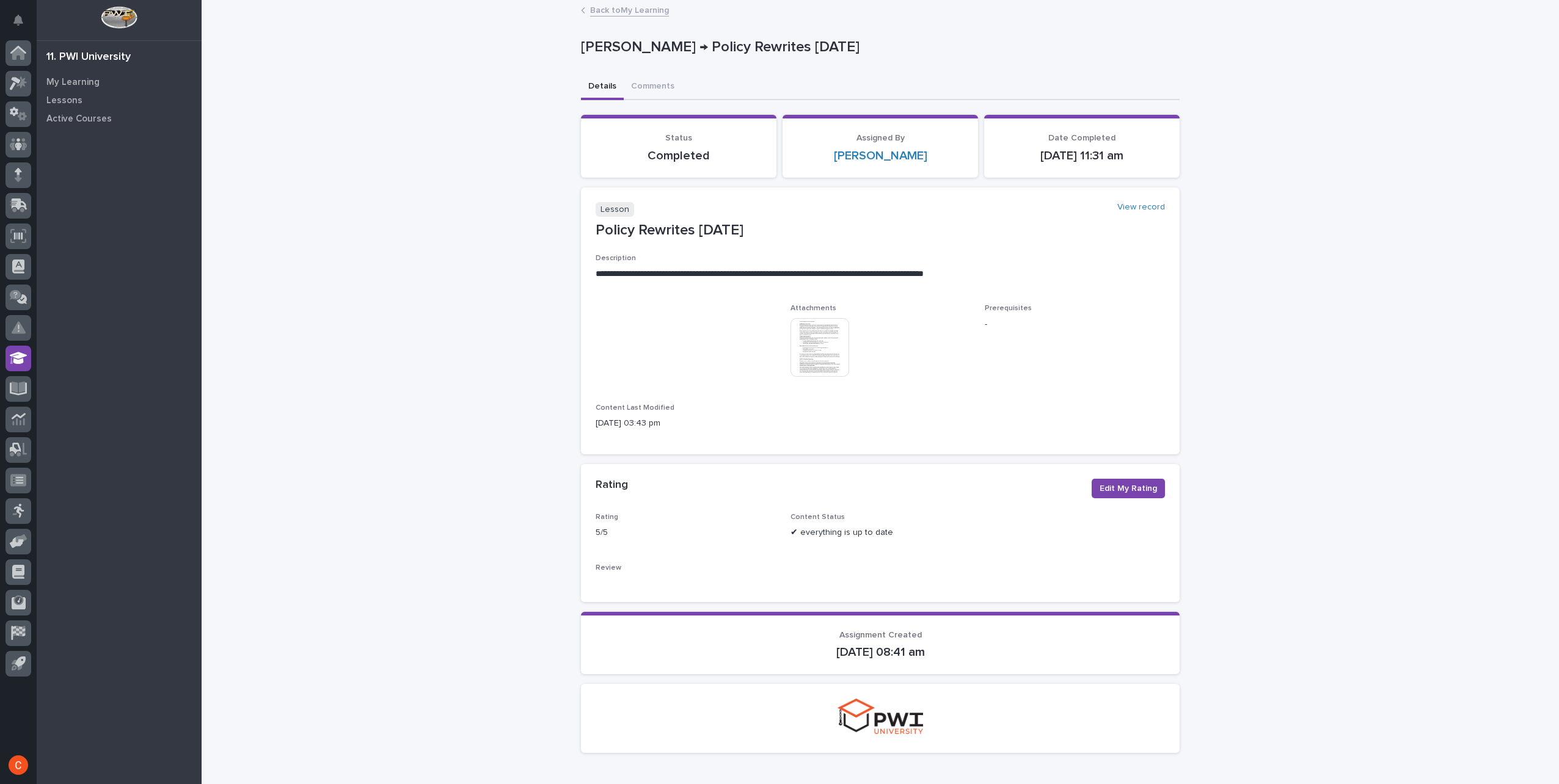
click at [825, 318] on img at bounding box center [819, 347] width 58 height 58
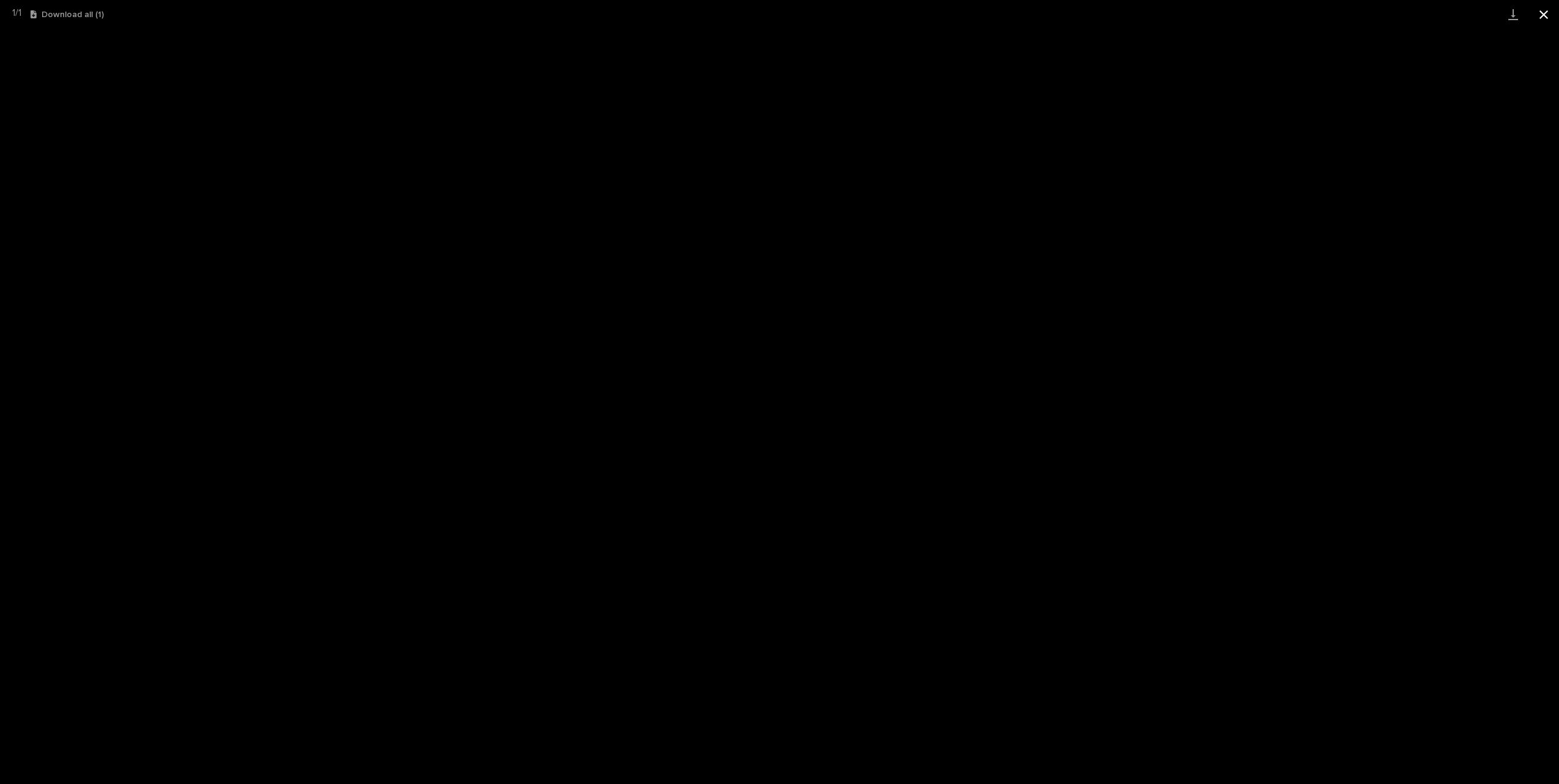
click at [1543, 14] on button "Close gallery" at bounding box center [1544, 14] width 30 height 29
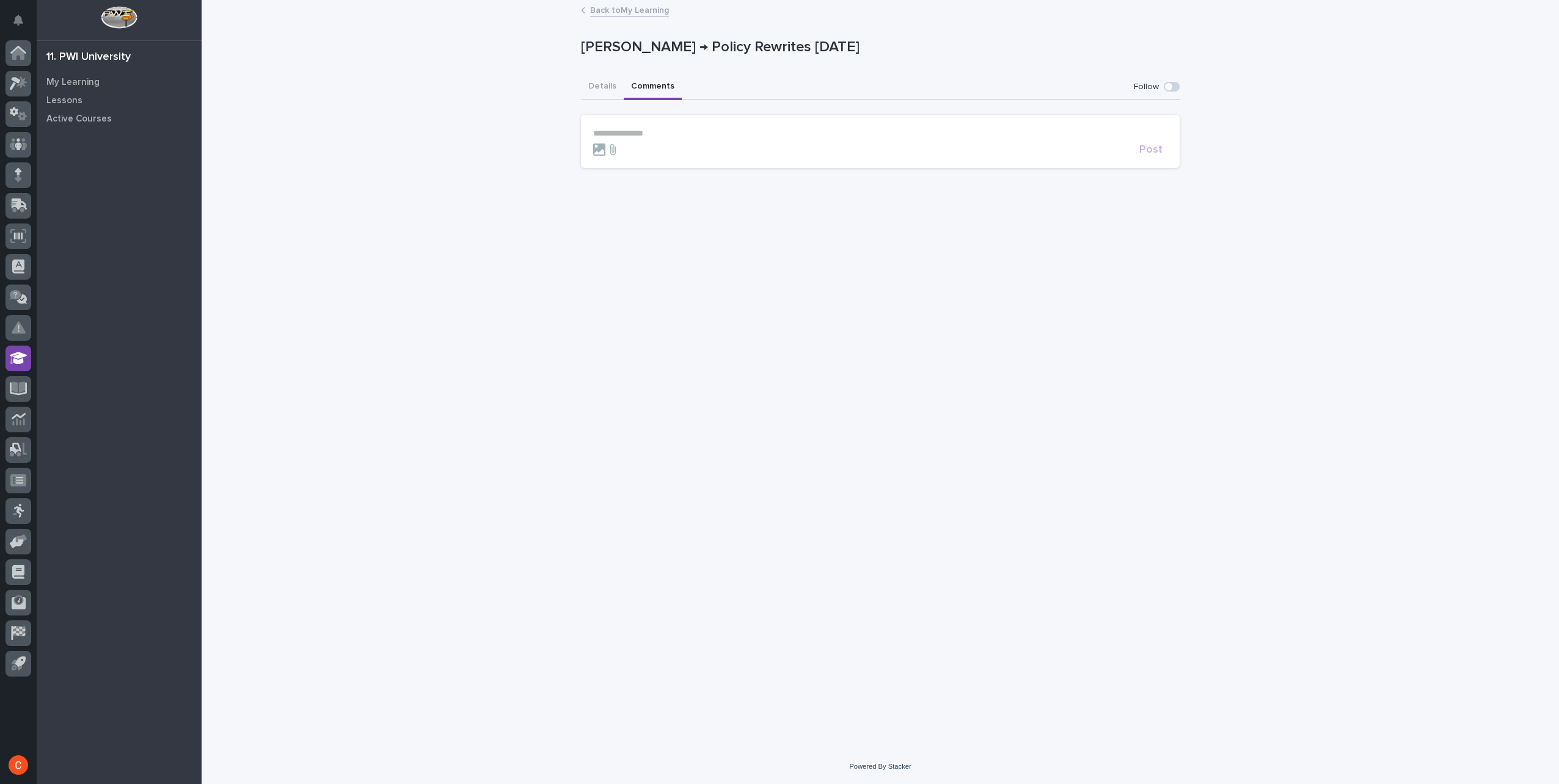
click at [637, 83] on button "Comments" at bounding box center [652, 88] width 58 height 26
click at [593, 86] on button "Details" at bounding box center [602, 88] width 42 height 26
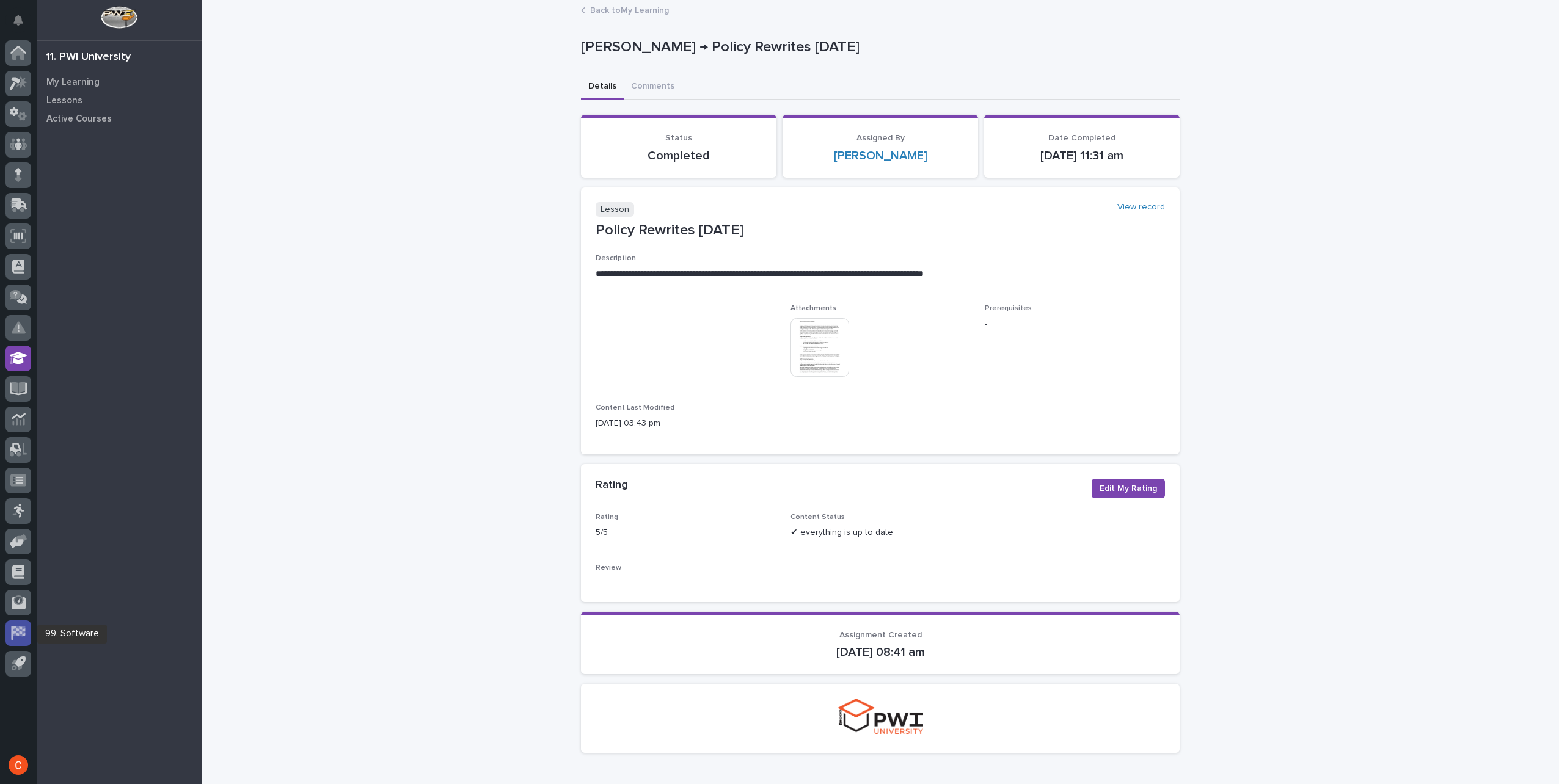
click at [21, 629] on icon at bounding box center [19, 631] width 12 height 10
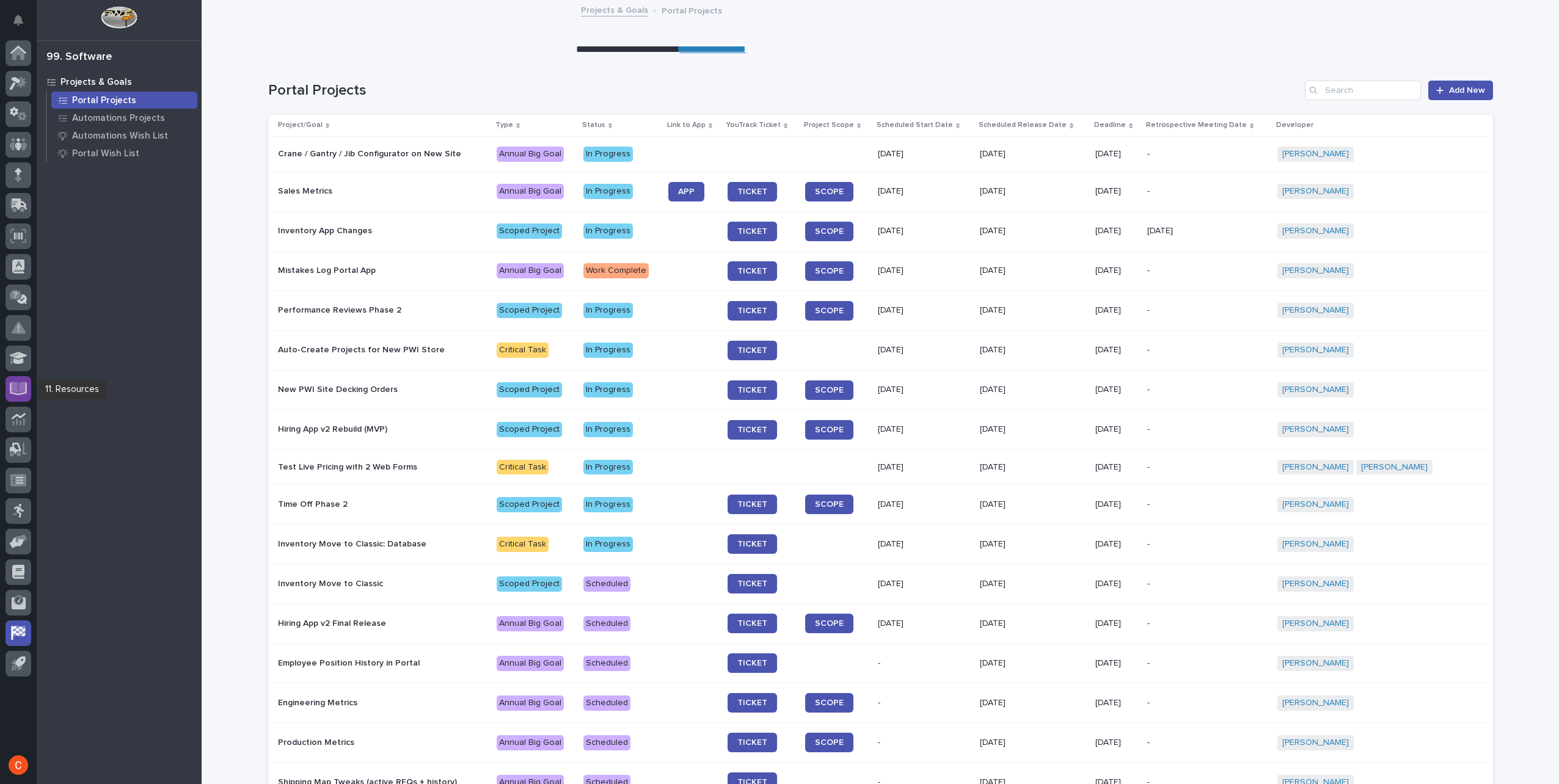
click at [23, 388] on icon at bounding box center [19, 387] width 14 height 12
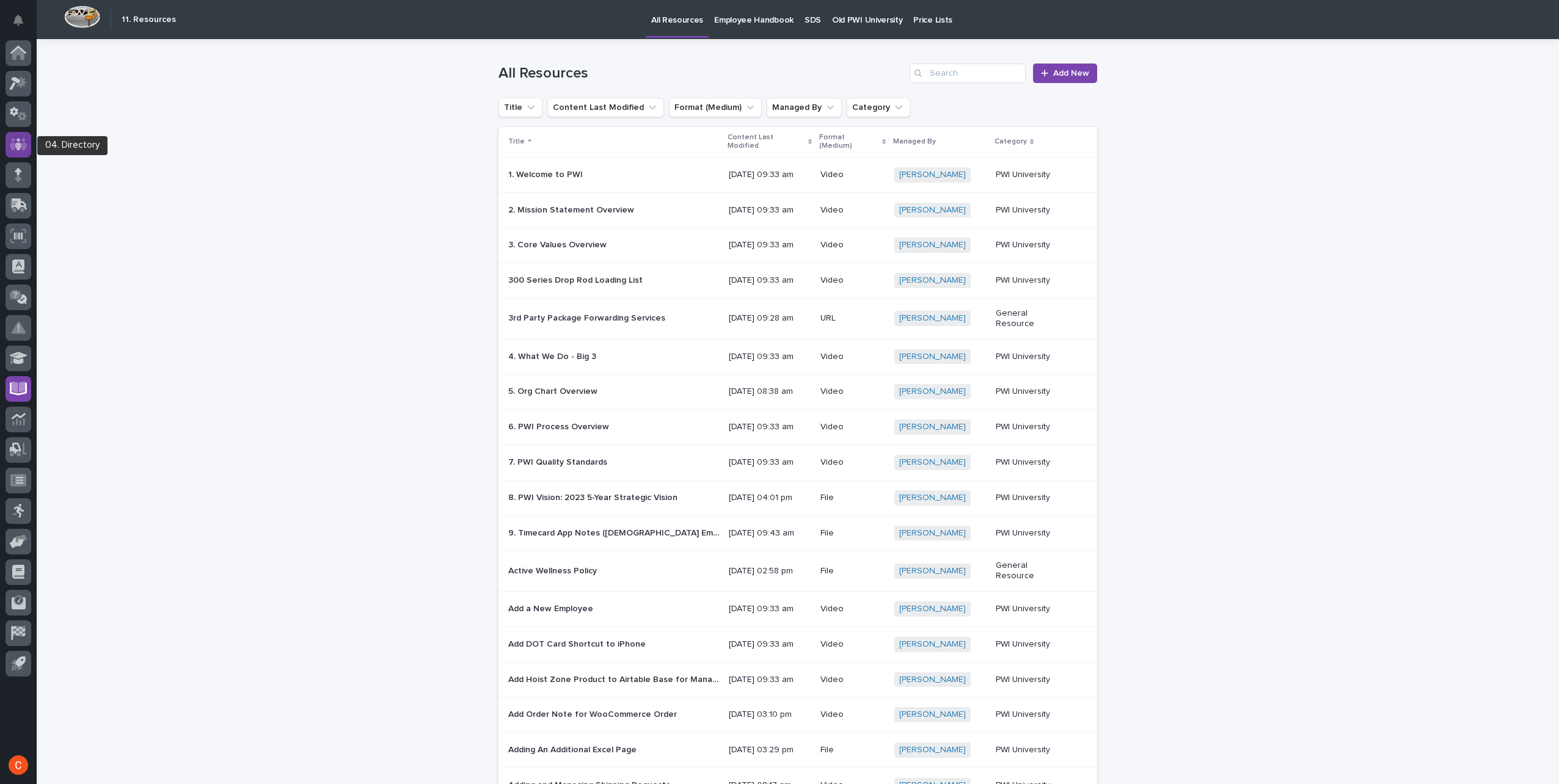
click at [23, 148] on icon at bounding box center [19, 144] width 18 height 12
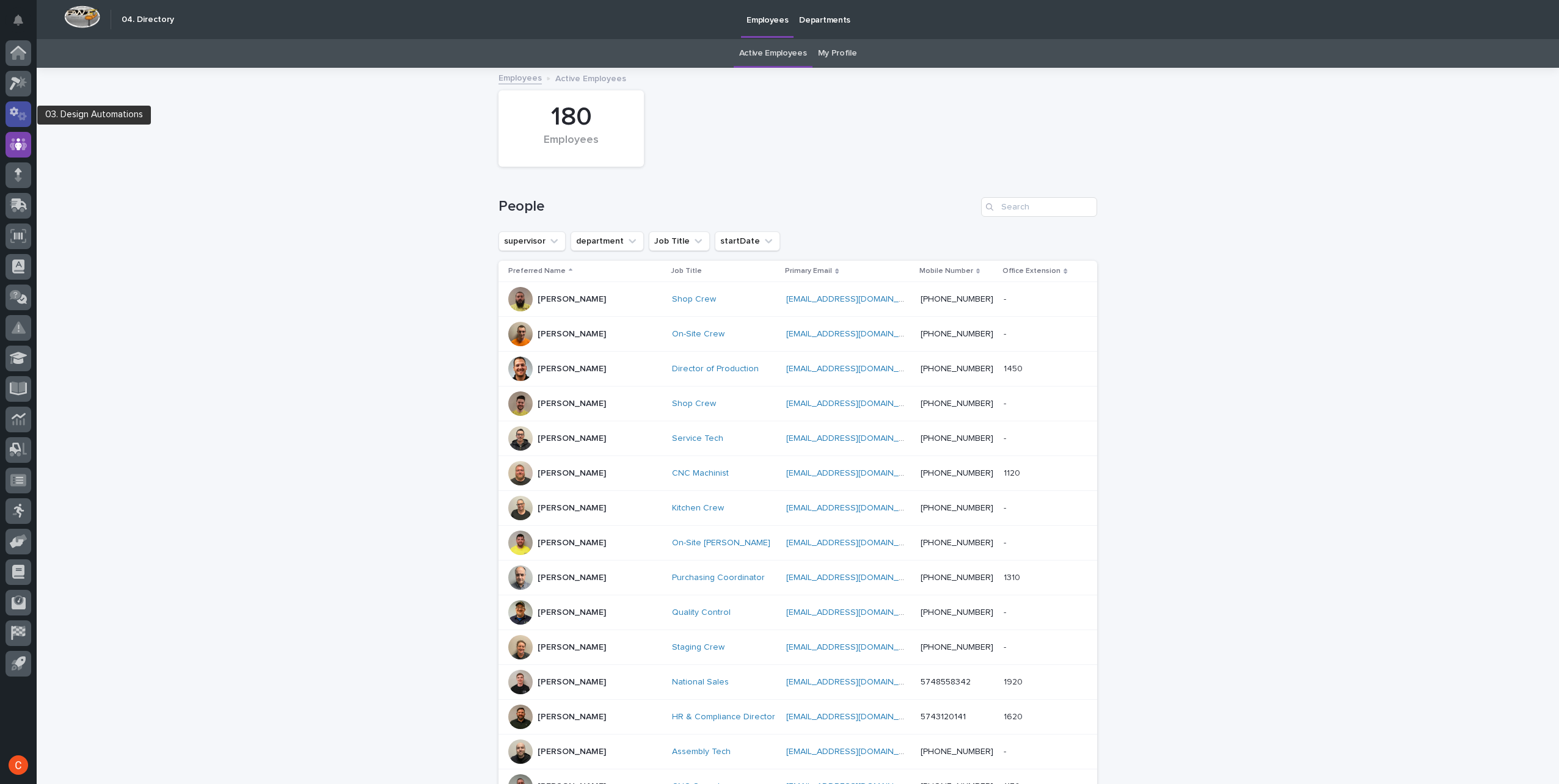
click at [9, 105] on div at bounding box center [19, 114] width 26 height 26
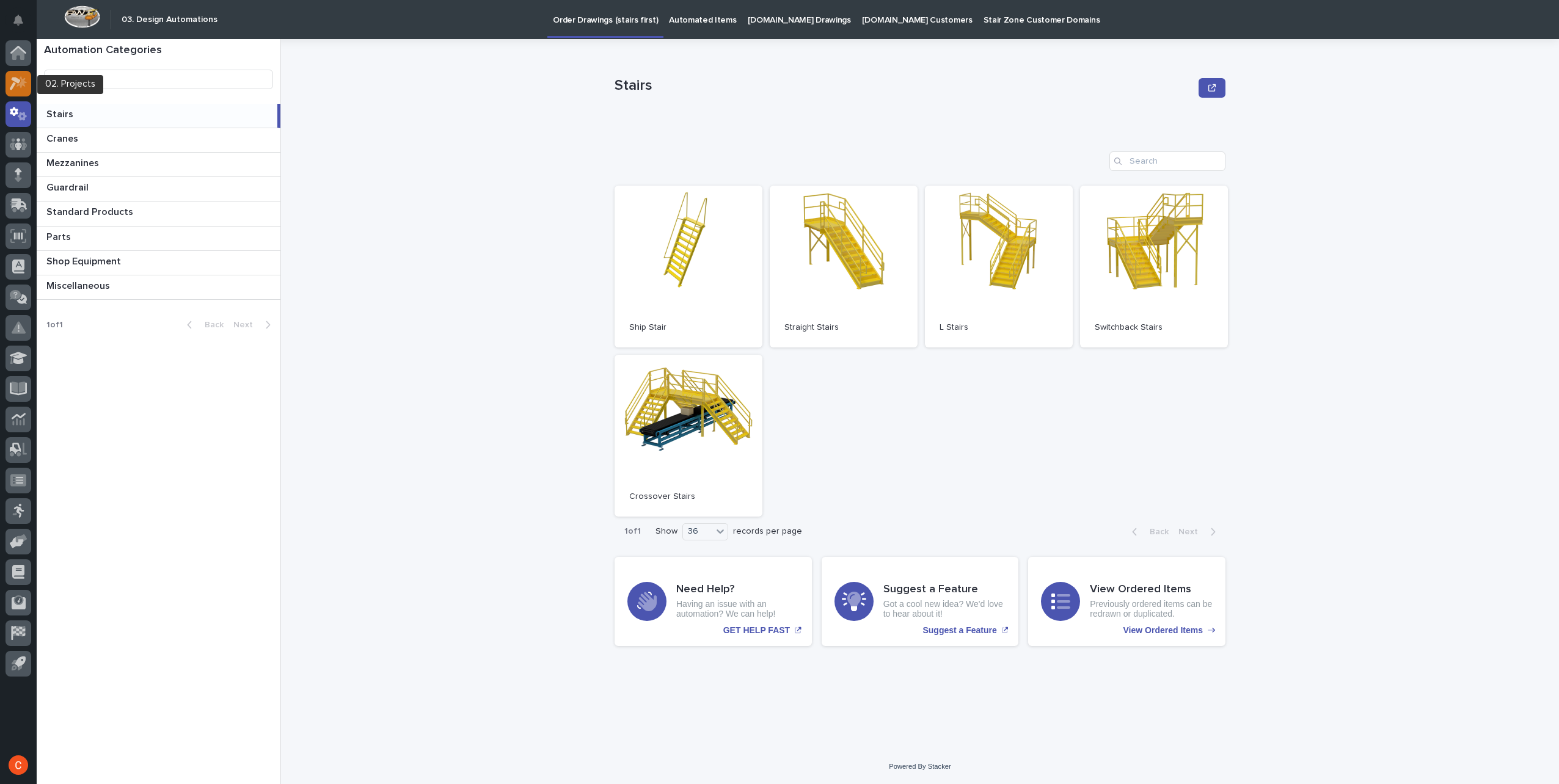
click at [22, 81] on icon at bounding box center [22, 81] width 10 height 12
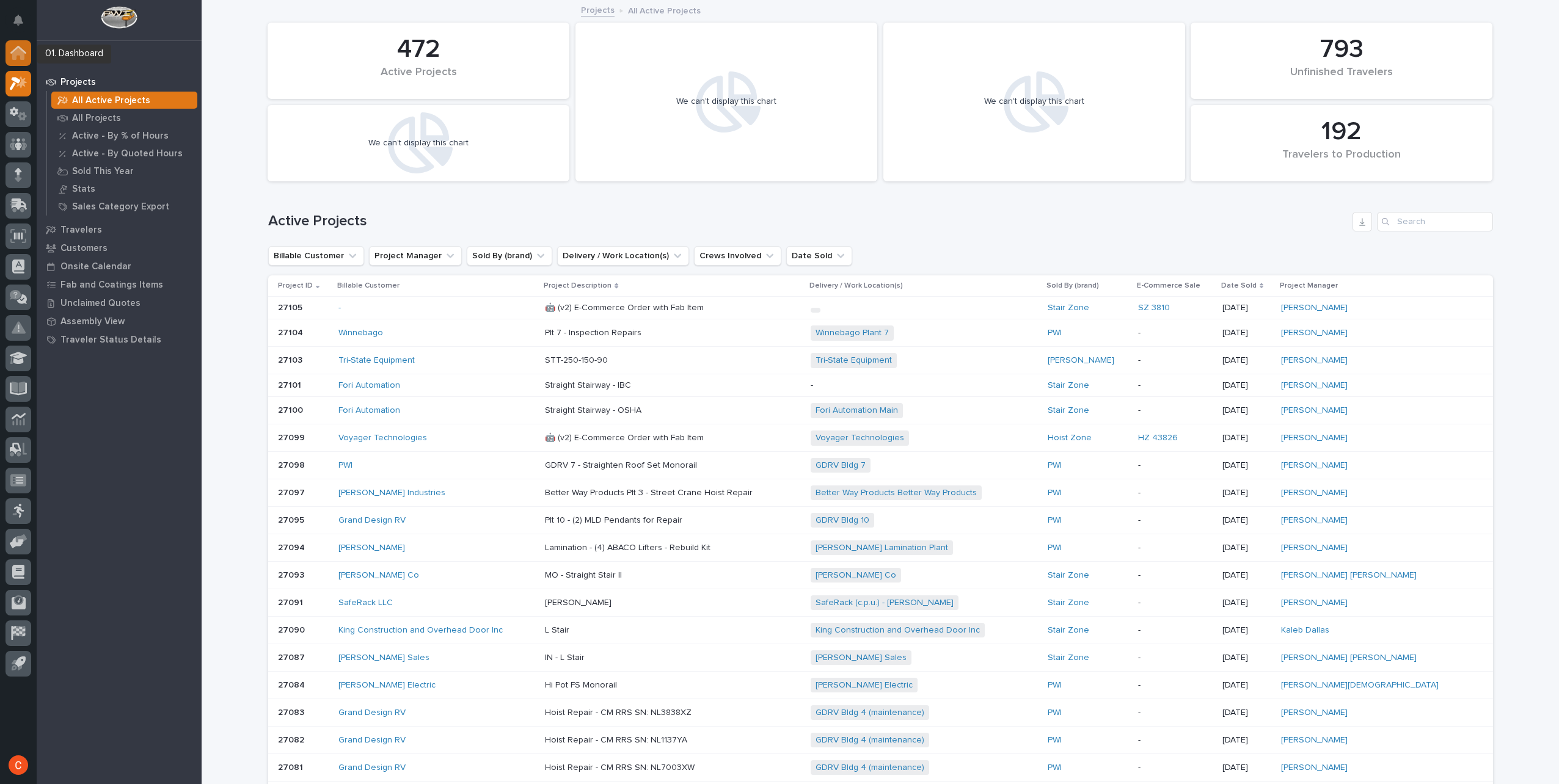
click at [25, 53] on icon at bounding box center [18, 50] width 16 height 8
